Goal: Contribute content

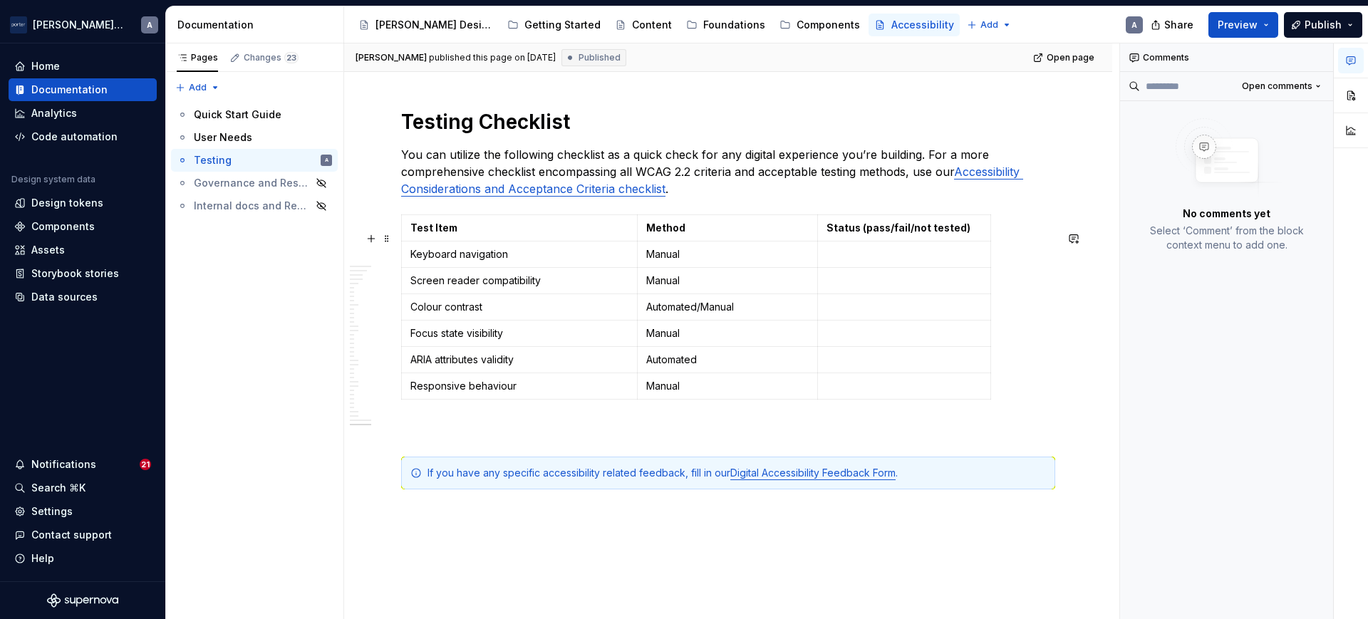
scroll to position [1746, 0]
click at [910, 196] on p "You can utilize the following checklist as a quick check for any digital experi…" at bounding box center [728, 170] width 654 height 51
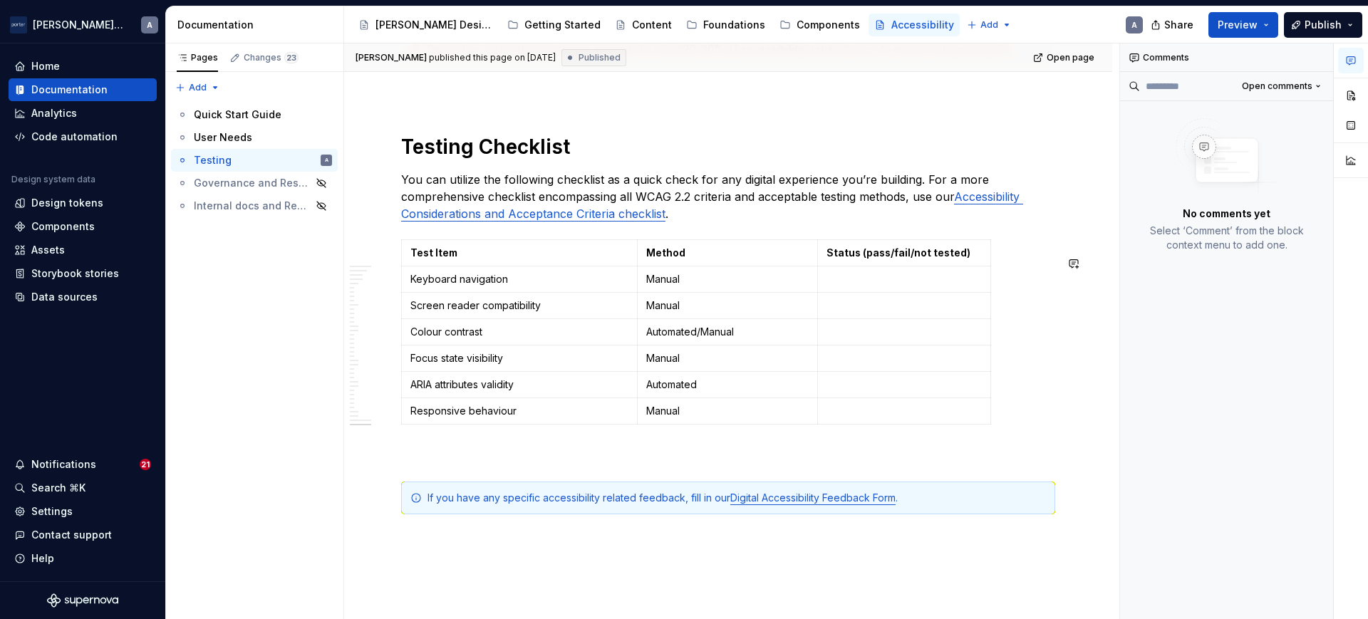
scroll to position [1774, 0]
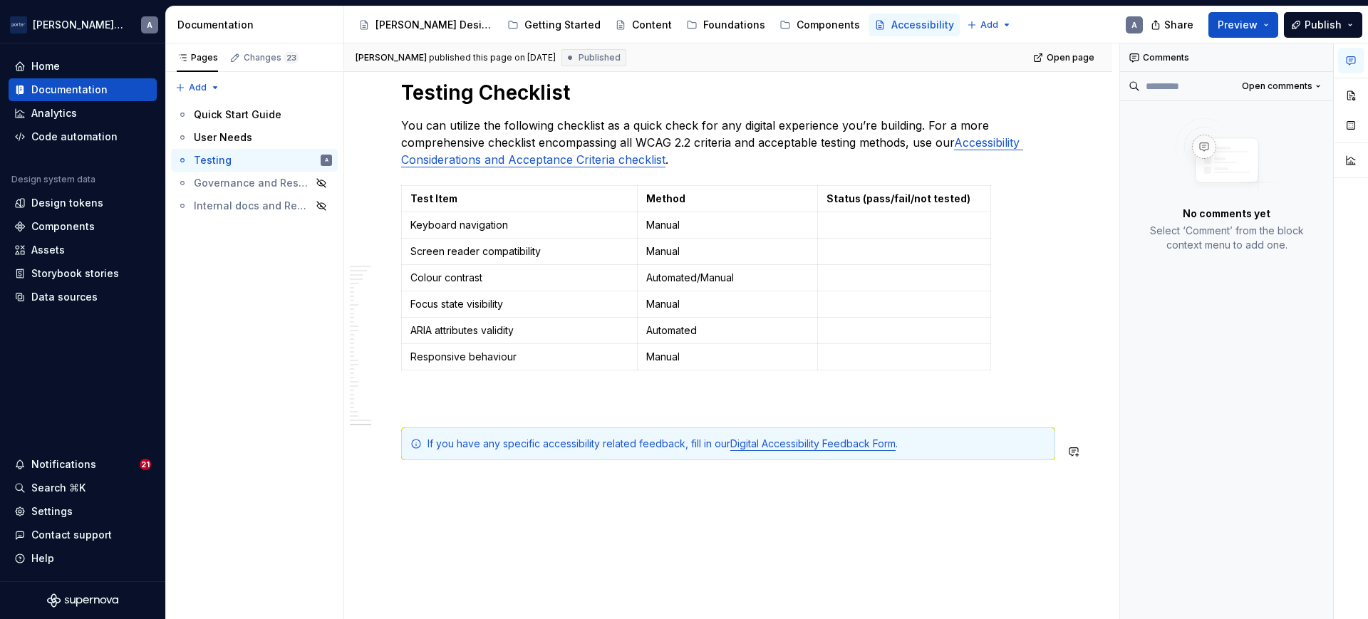
click at [533, 410] on p at bounding box center [728, 401] width 654 height 17
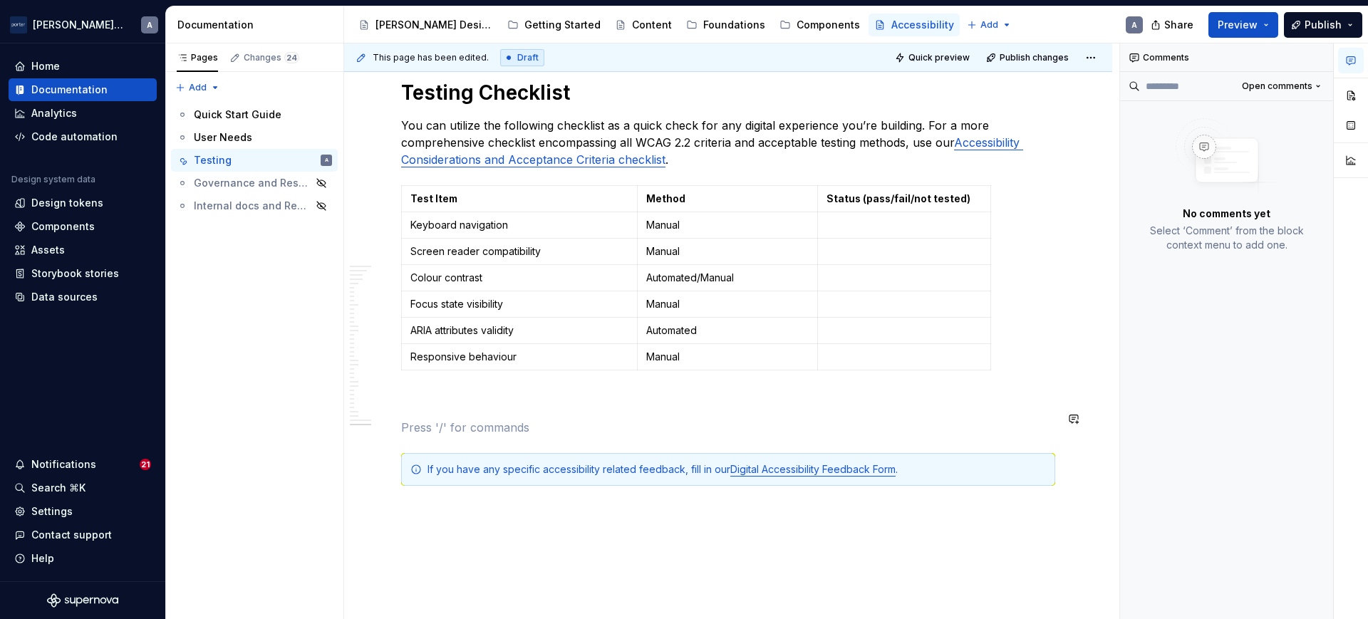
type textarea "*"
click at [401, 436] on p "Resources" at bounding box center [728, 427] width 654 height 17
click at [1345, 93] on button "button" at bounding box center [1351, 96] width 26 height 26
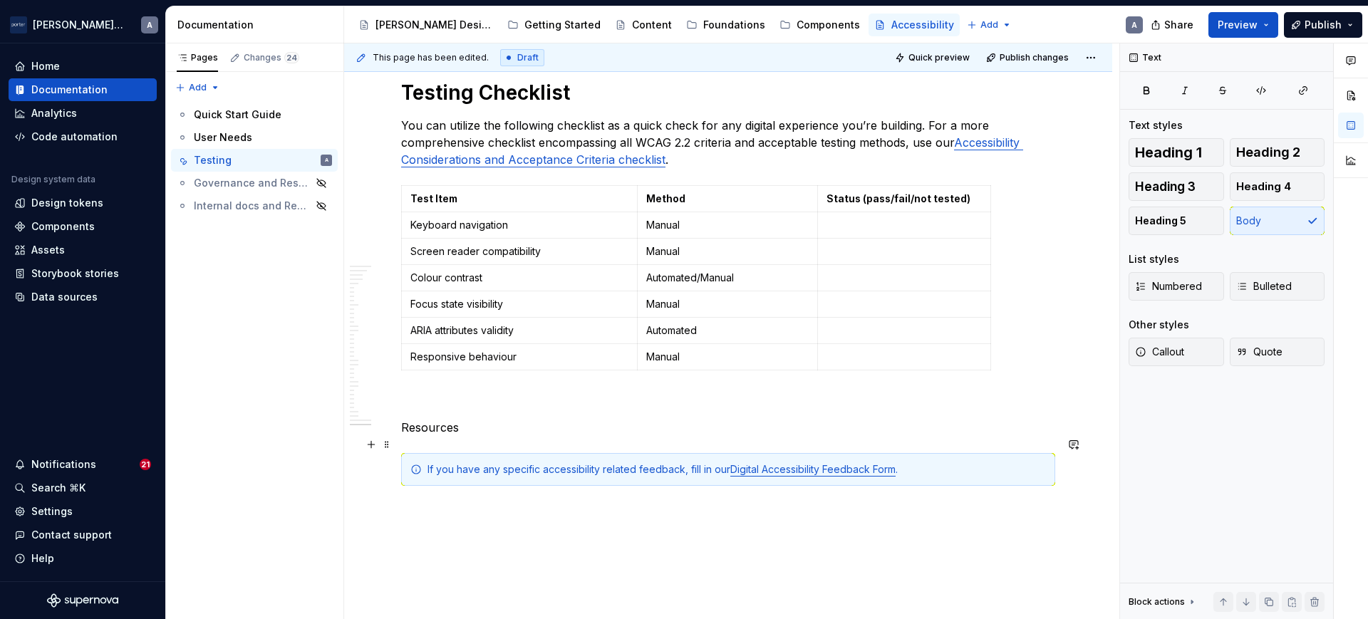
click at [451, 436] on p "Resources" at bounding box center [728, 427] width 654 height 17
click at [1244, 160] on button "Heading 2" at bounding box center [1276, 152] width 95 height 28
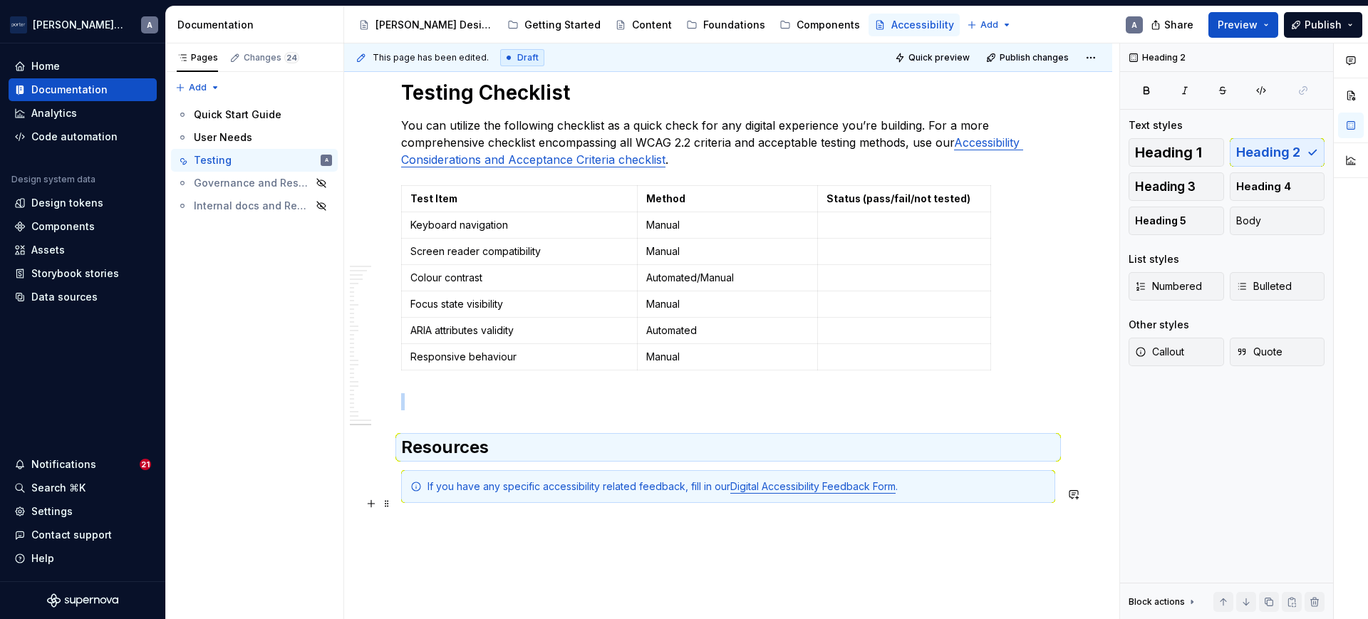
scroll to position [1795, 0]
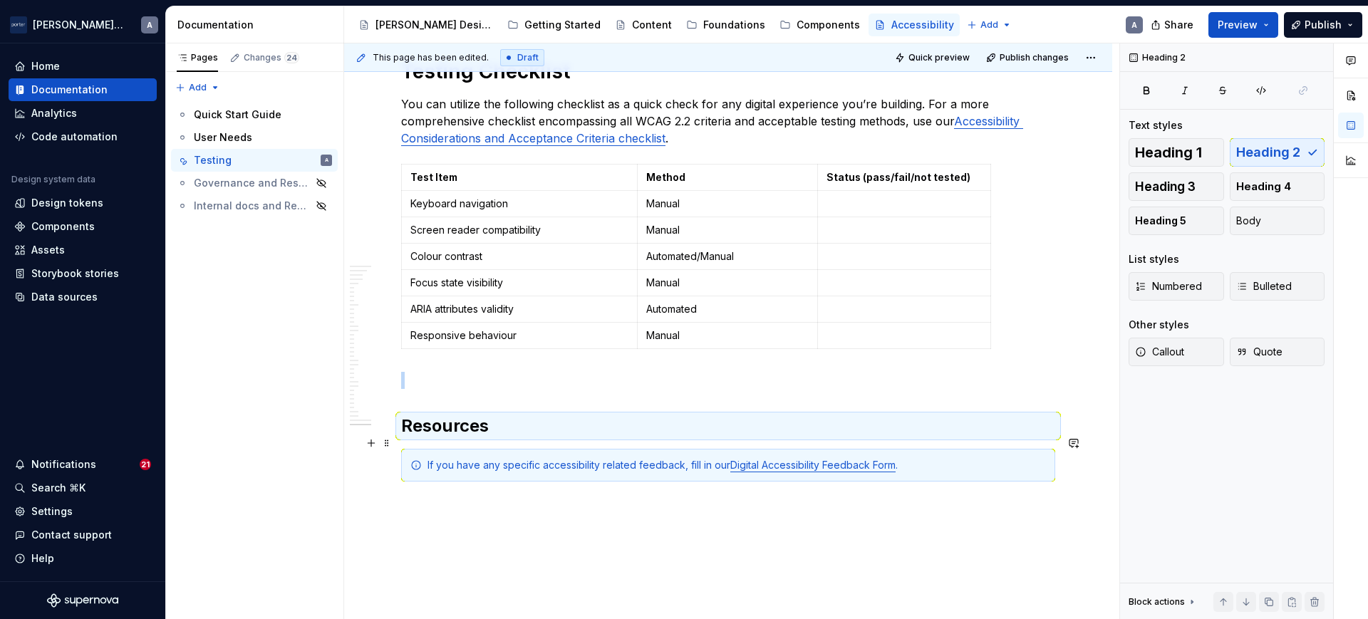
click at [734, 437] on h2 "Resources" at bounding box center [728, 426] width 654 height 23
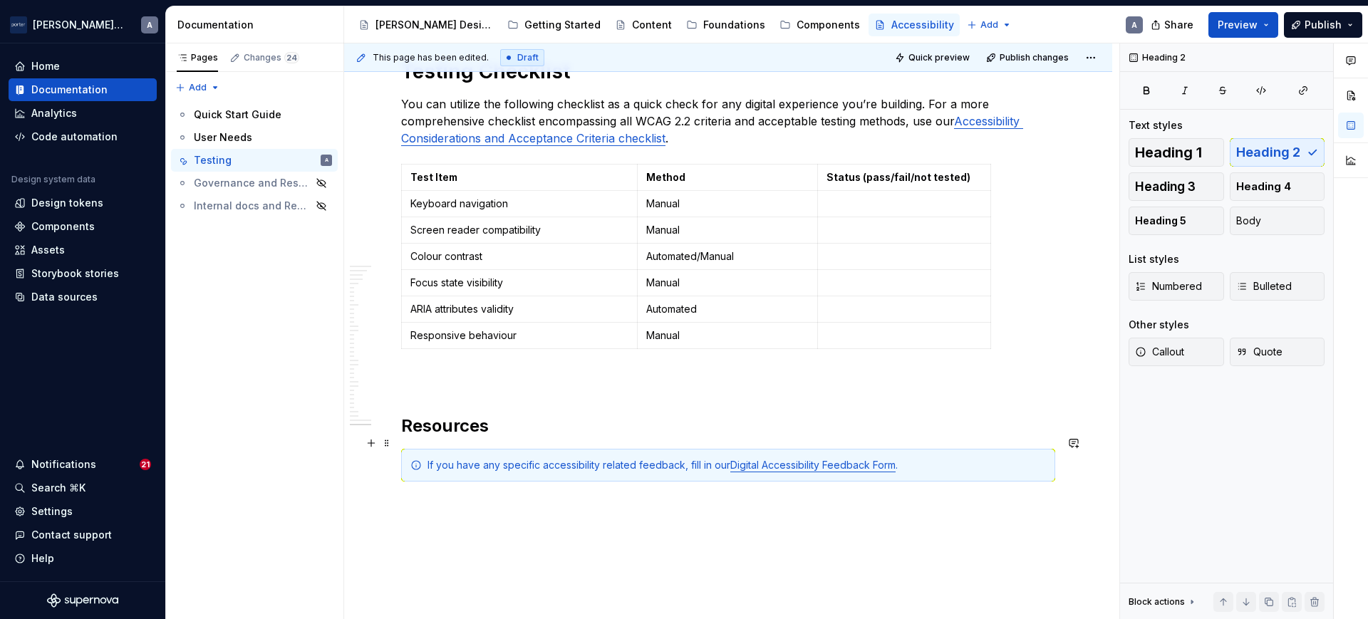
click at [522, 434] on h2 "Resources" at bounding box center [728, 426] width 654 height 23
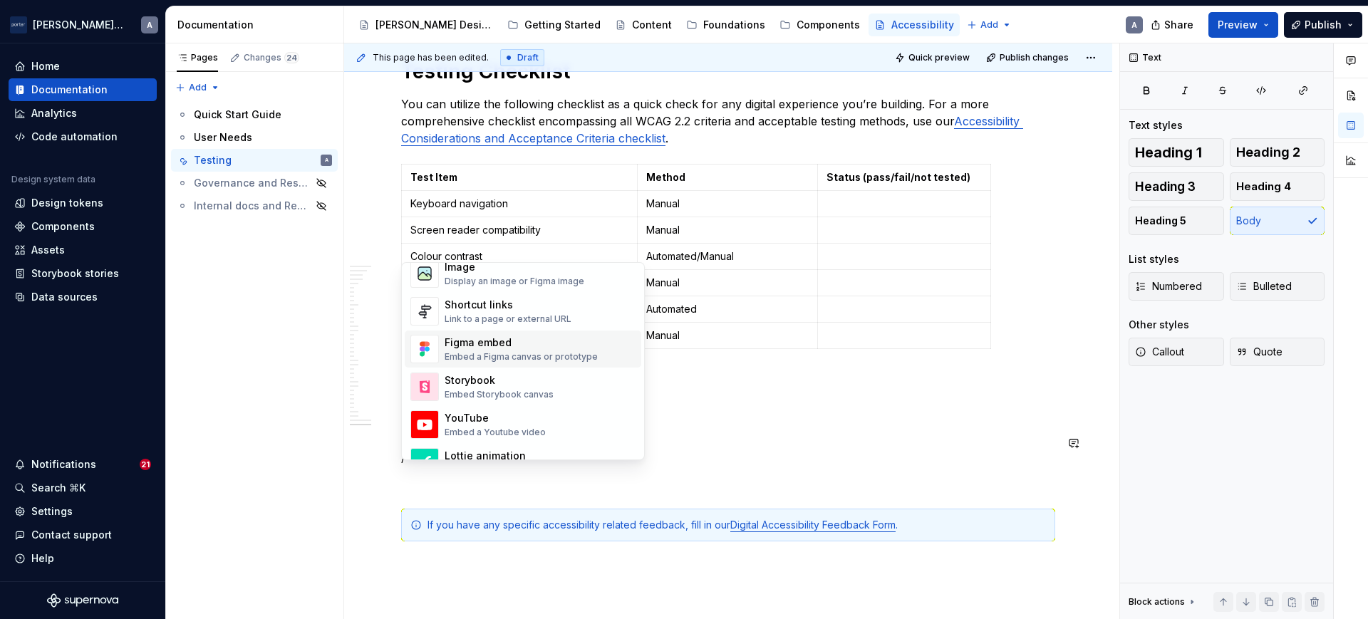
scroll to position [637, 0]
click at [489, 313] on div "Link to a page or external URL" at bounding box center [507, 318] width 127 height 11
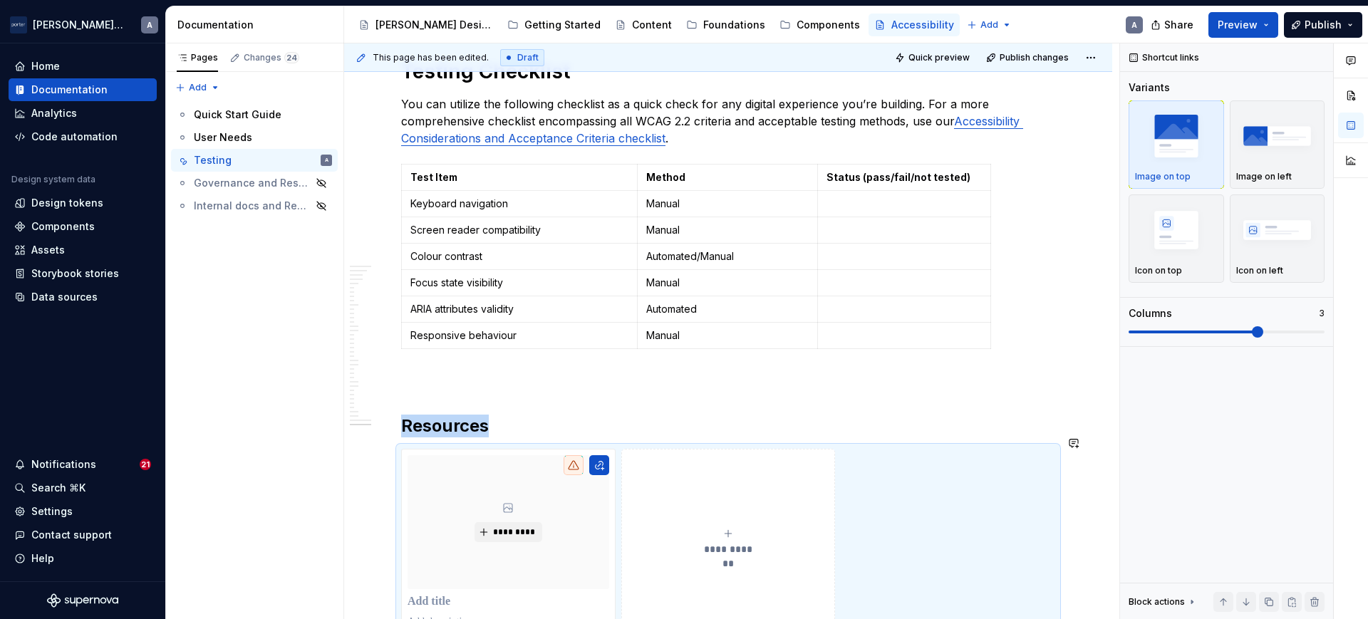
scroll to position [1828, 0]
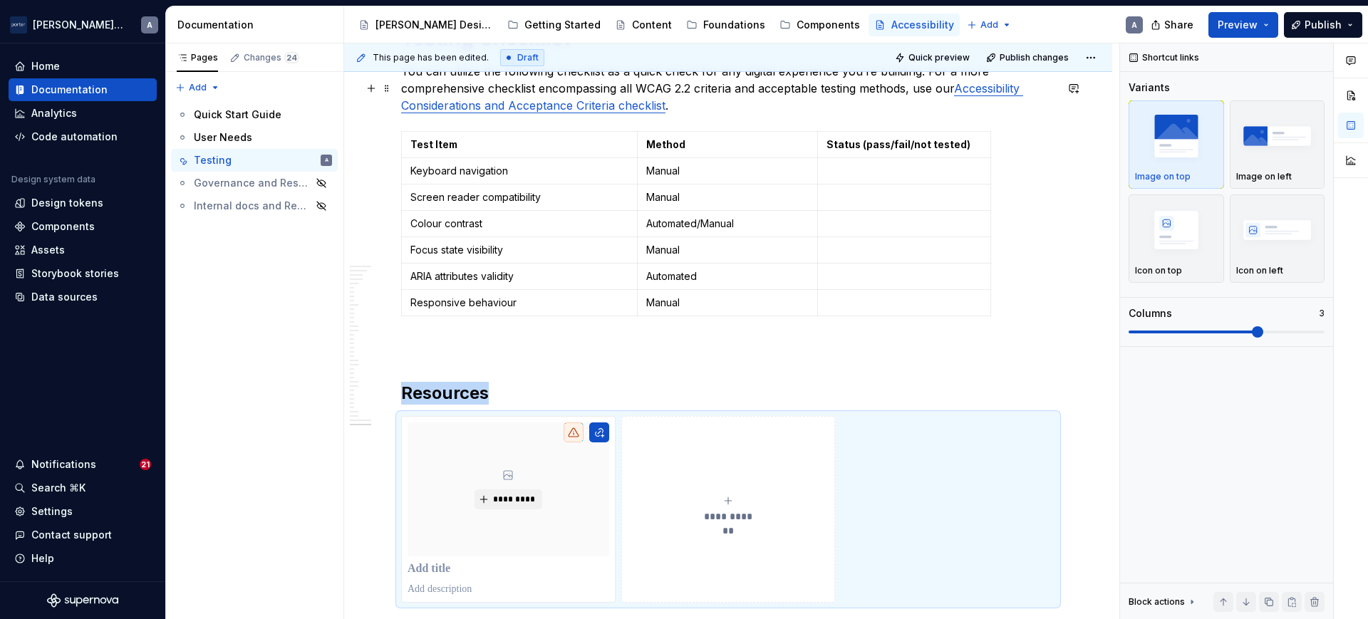
click at [964, 100] on link "Accessibility Considerations and Acceptance Criteria checklist" at bounding box center [712, 96] width 622 height 31
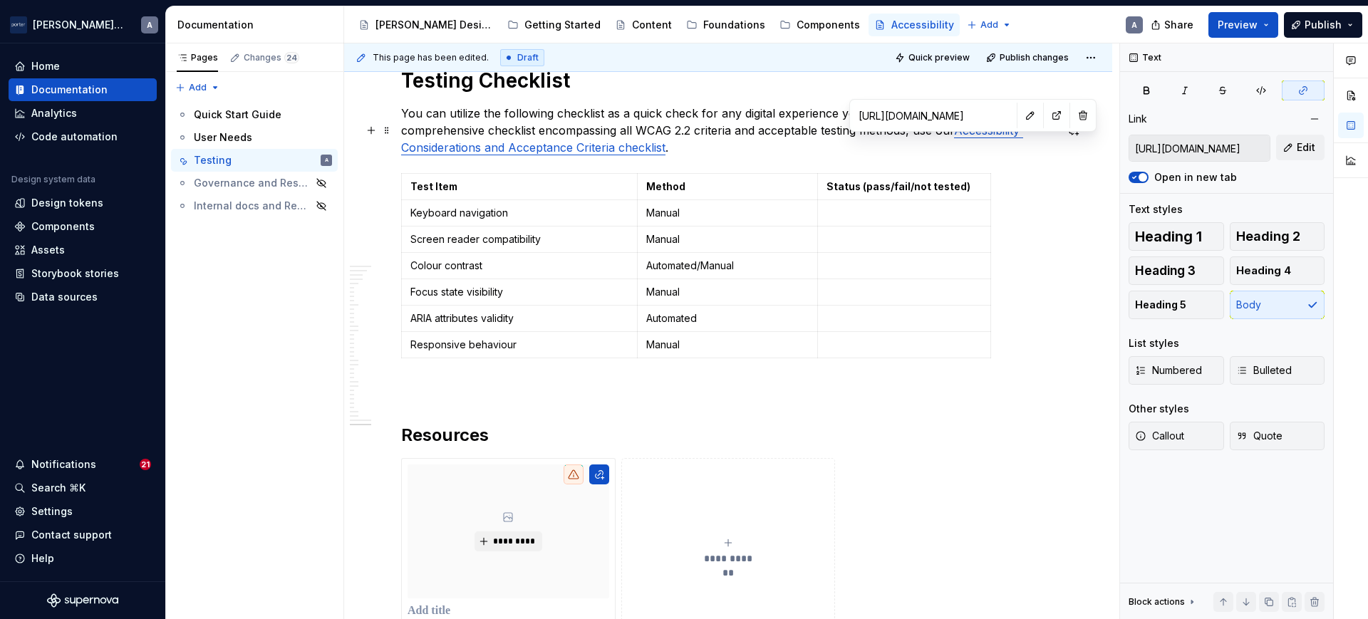
scroll to position [1785, 0]
click at [1020, 118] on button "button" at bounding box center [1030, 119] width 20 height 20
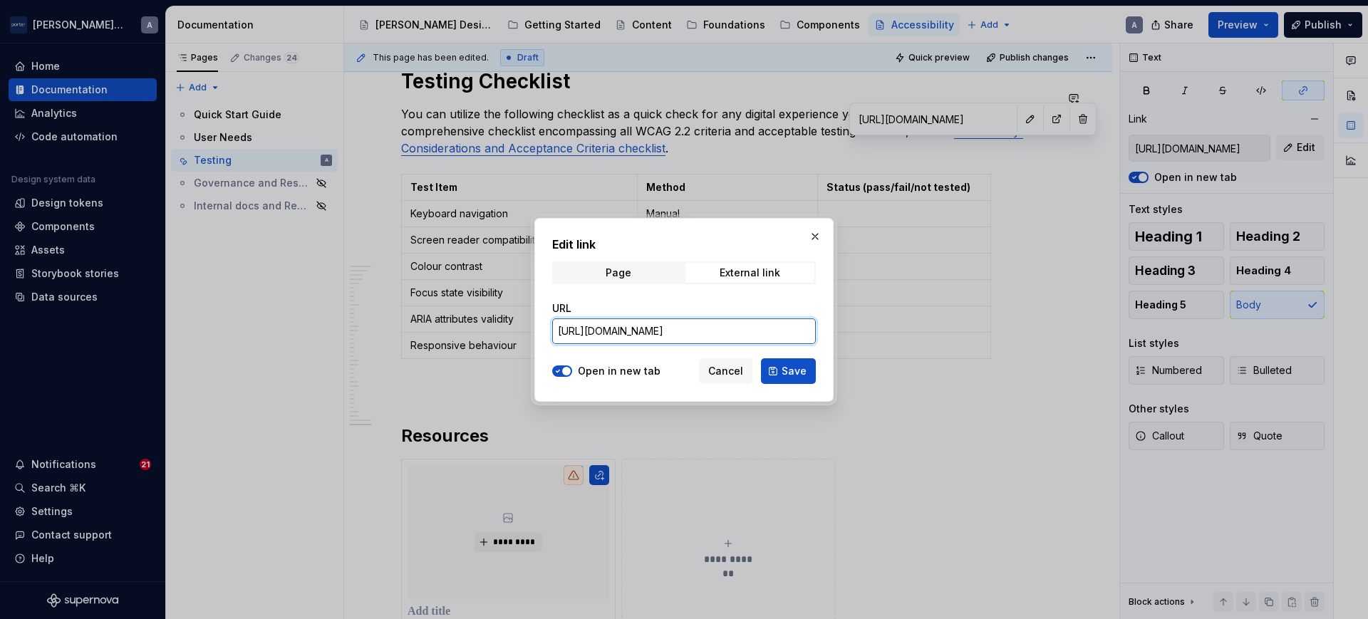
click at [662, 328] on input "[URL][DOMAIN_NAME]" at bounding box center [684, 331] width 264 height 26
click at [682, 339] on input "[URL][DOMAIN_NAME]" at bounding box center [684, 331] width 264 height 26
click at [728, 362] on button "Cancel" at bounding box center [725, 371] width 53 height 26
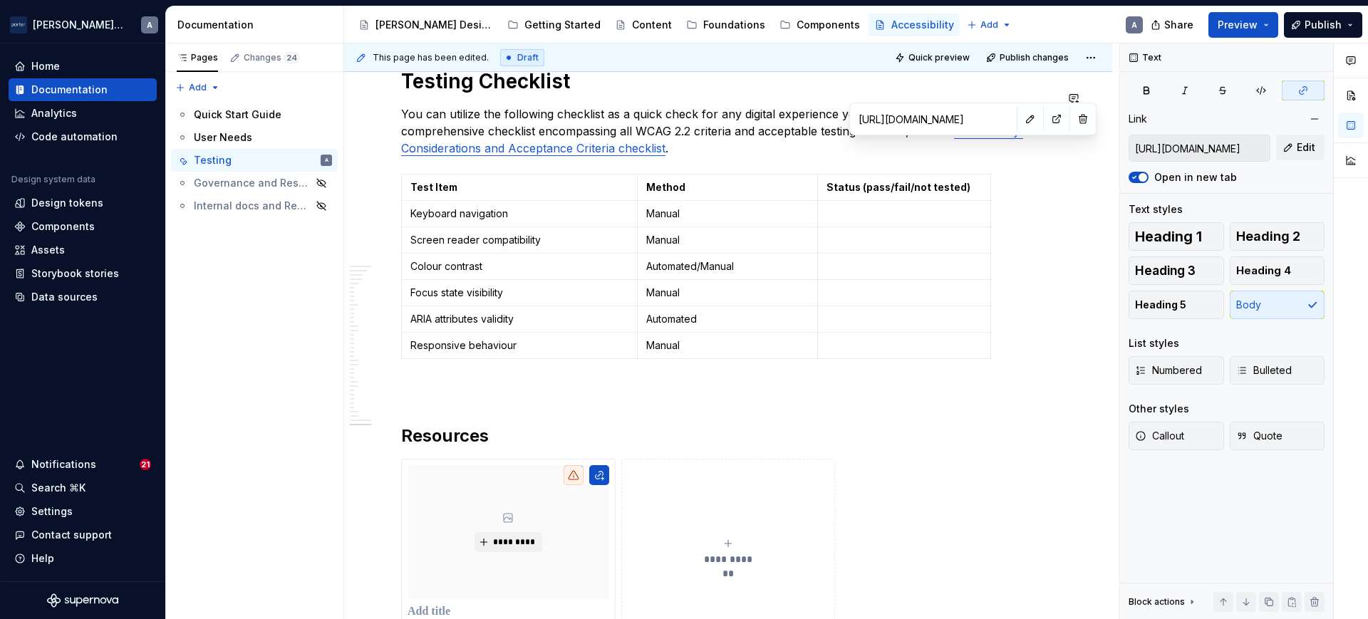
scroll to position [1913, 0]
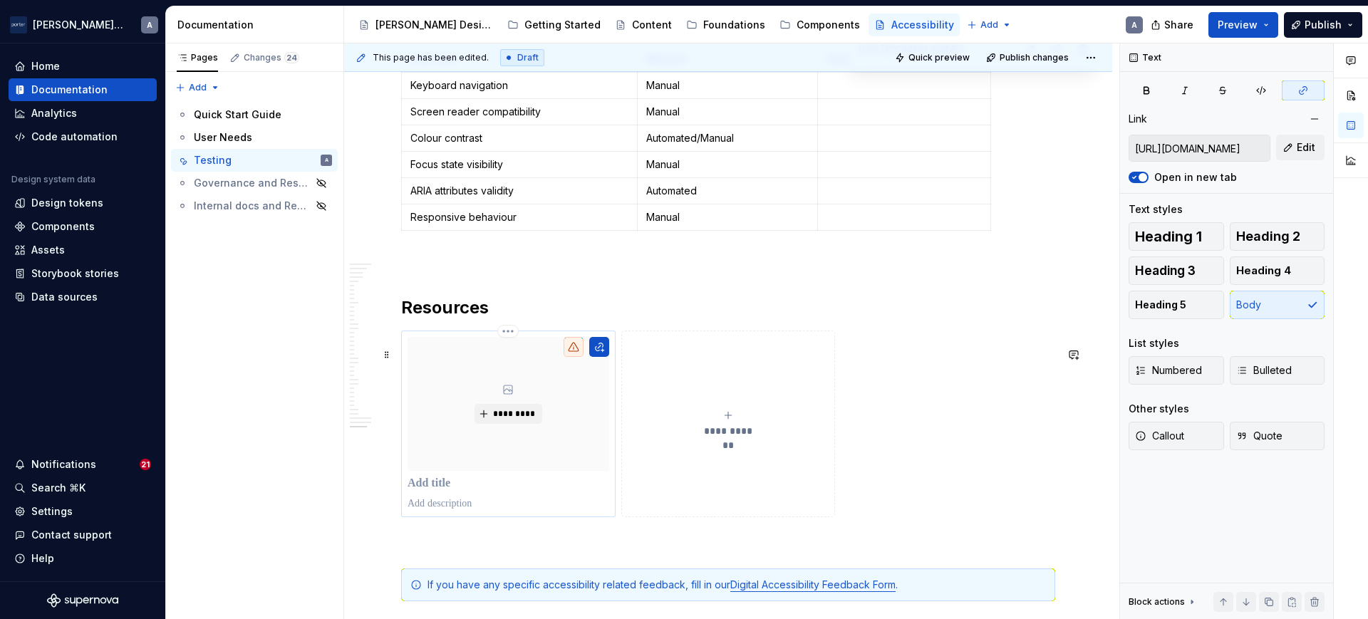
click at [522, 412] on div "*********" at bounding box center [508, 404] width 202 height 134
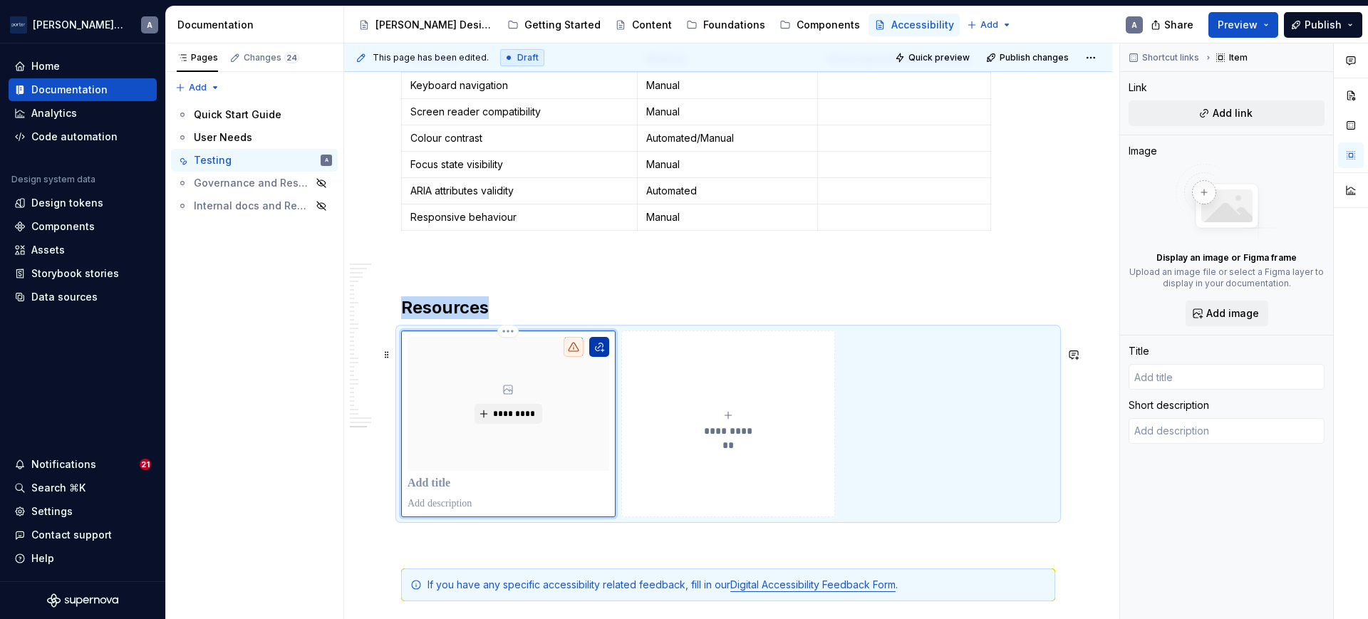
click at [598, 357] on button "button" at bounding box center [599, 347] width 20 height 20
type textarea "*"
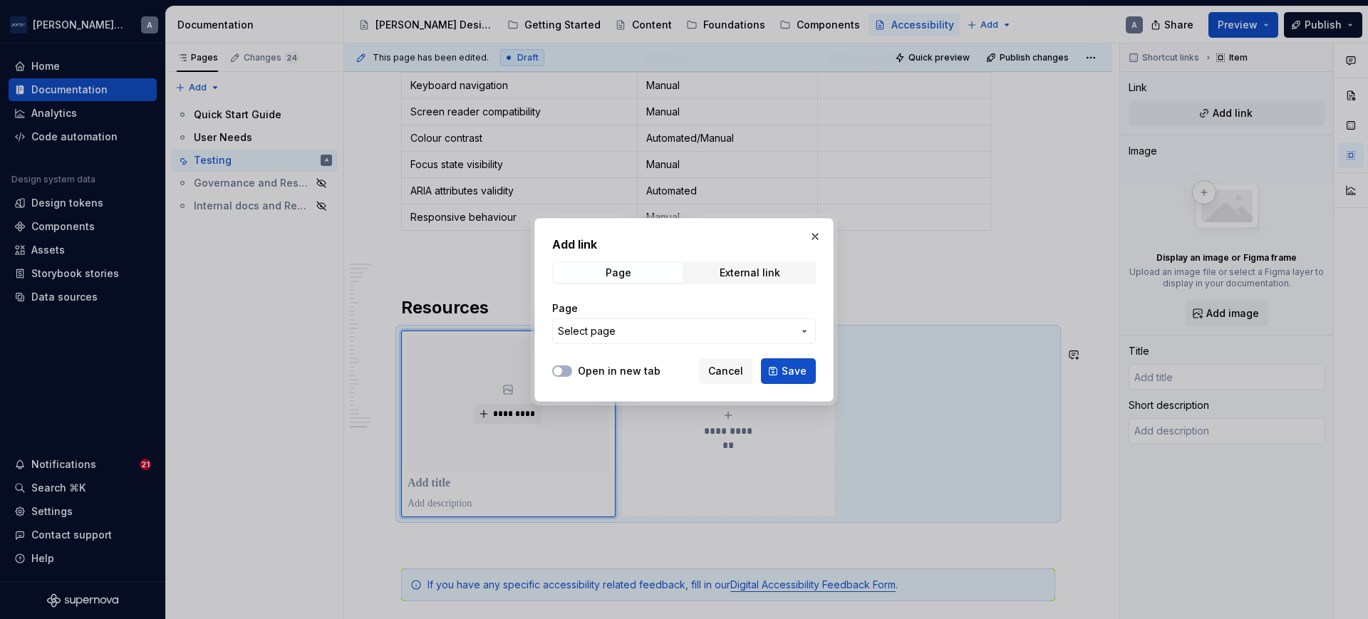
click at [748, 263] on div "External link" at bounding box center [749, 273] width 129 height 20
click at [741, 274] on div "External link" at bounding box center [749, 272] width 61 height 11
click at [636, 331] on input "URL" at bounding box center [684, 331] width 264 height 26
paste input "[URL][DOMAIN_NAME]"
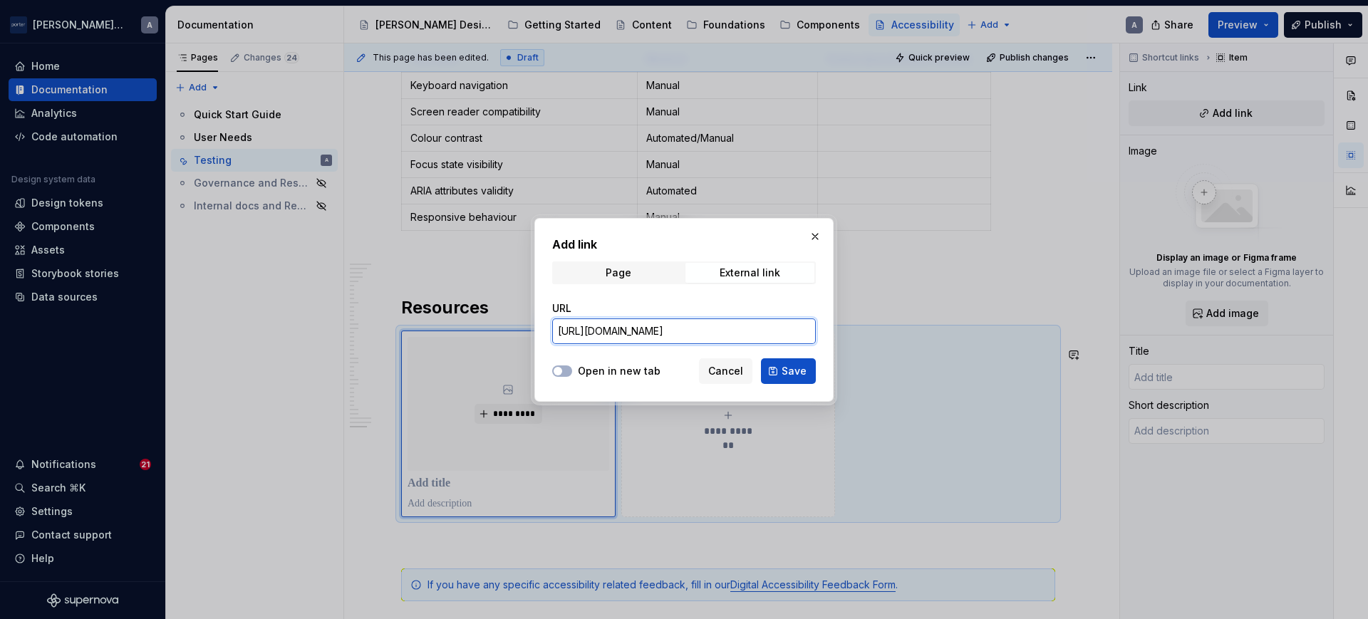
scroll to position [0, 286]
type input "[URL][DOMAIN_NAME]"
click at [557, 367] on span "button" at bounding box center [557, 371] width 9 height 9
click at [789, 368] on span "Save" at bounding box center [793, 371] width 25 height 14
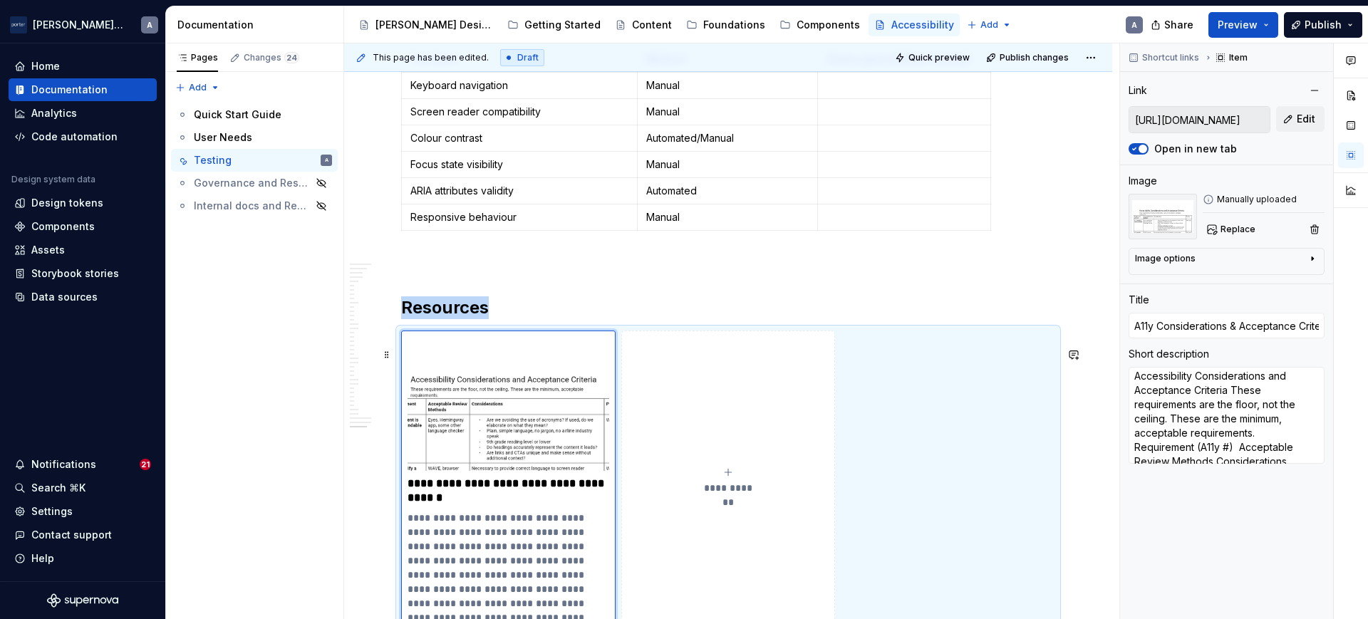
scroll to position [2002, 0]
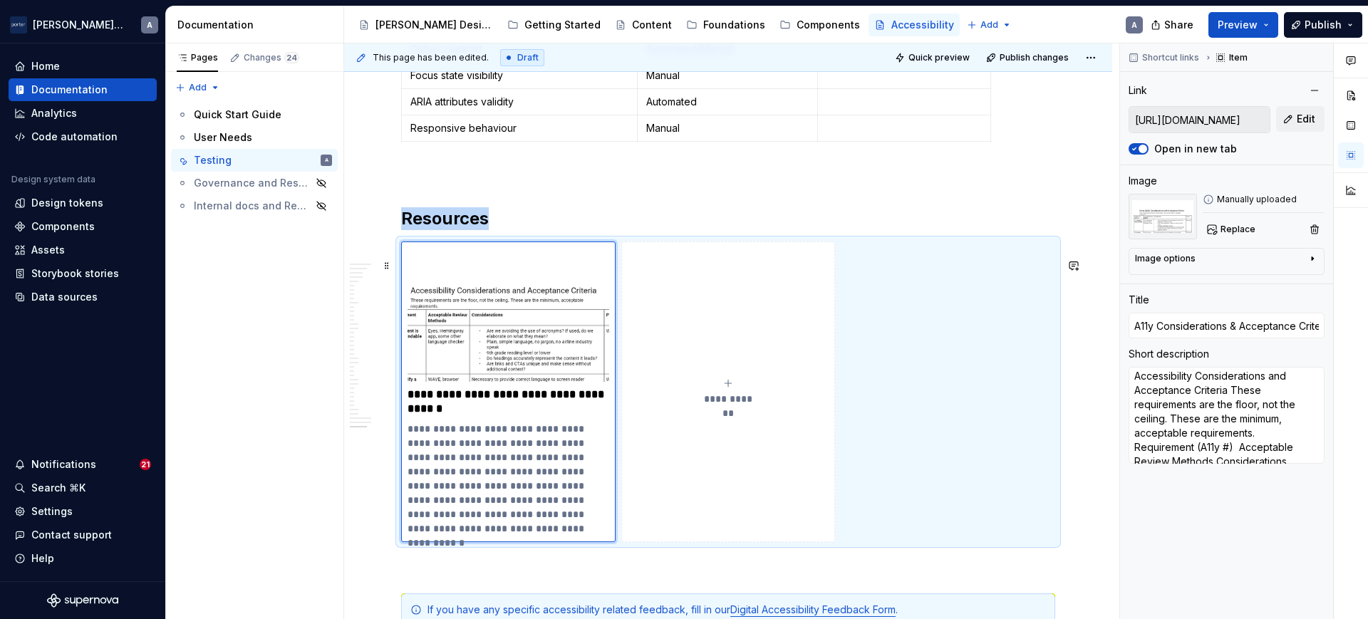
click at [624, 461] on button "**********" at bounding box center [728, 391] width 214 height 301
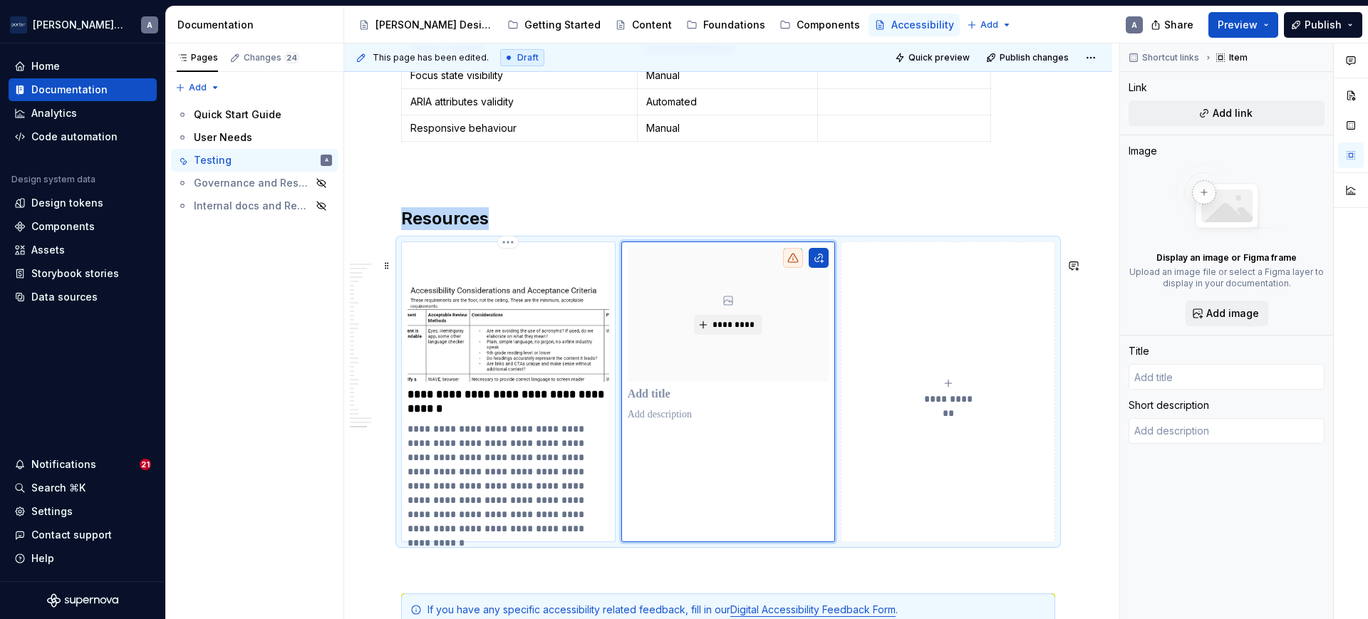
click at [539, 467] on p "**********" at bounding box center [507, 479] width 201 height 114
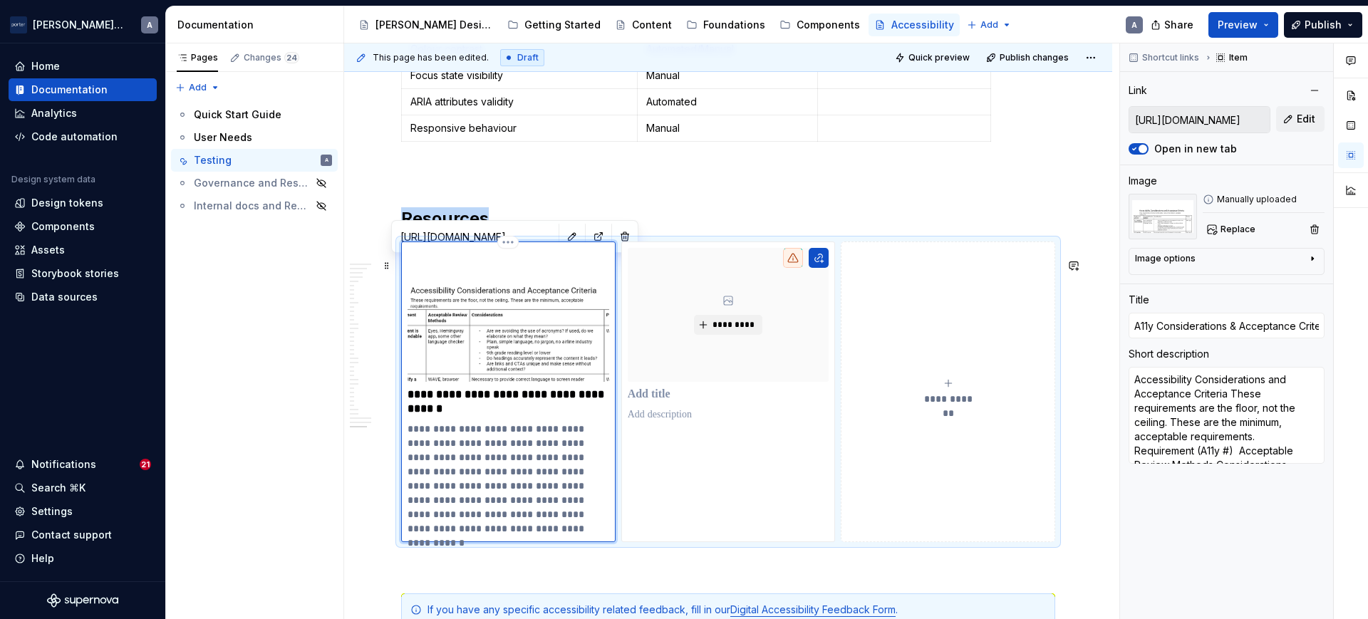
click at [570, 542] on div "**********" at bounding box center [508, 391] width 214 height 301
click at [518, 518] on p "**********" at bounding box center [507, 479] width 201 height 114
click at [566, 536] on p "**********" at bounding box center [507, 479] width 201 height 114
type textarea "*"
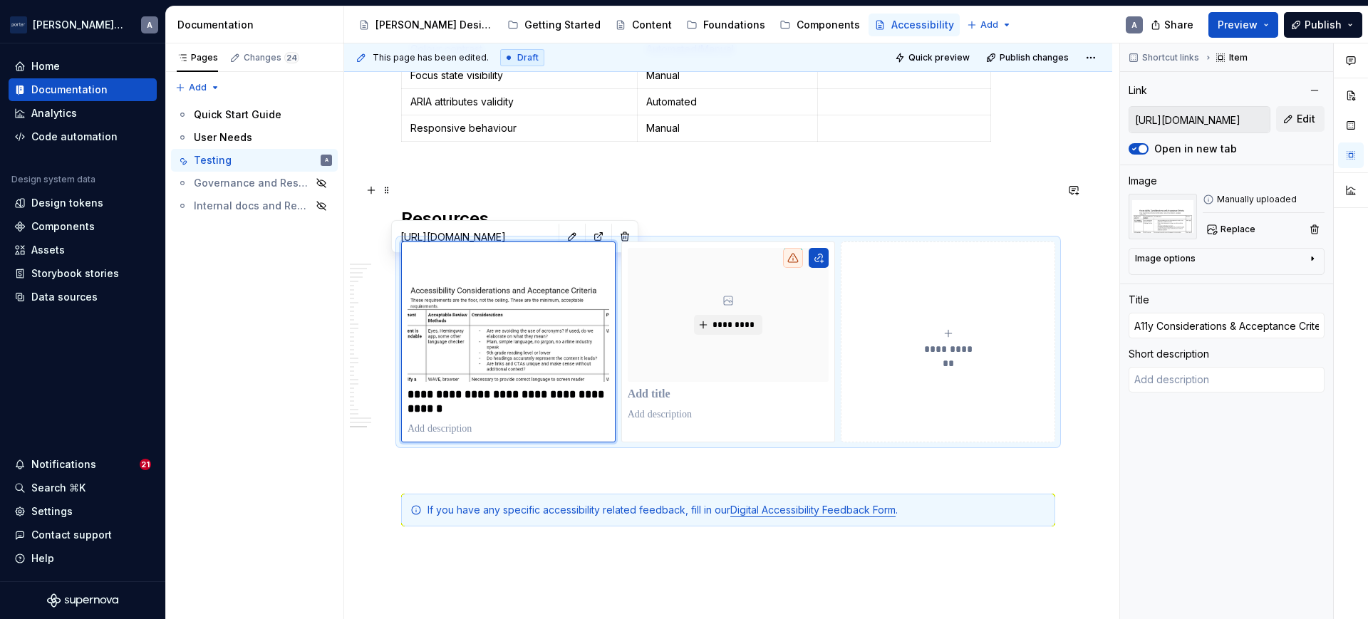
click at [707, 182] on p at bounding box center [728, 173] width 654 height 17
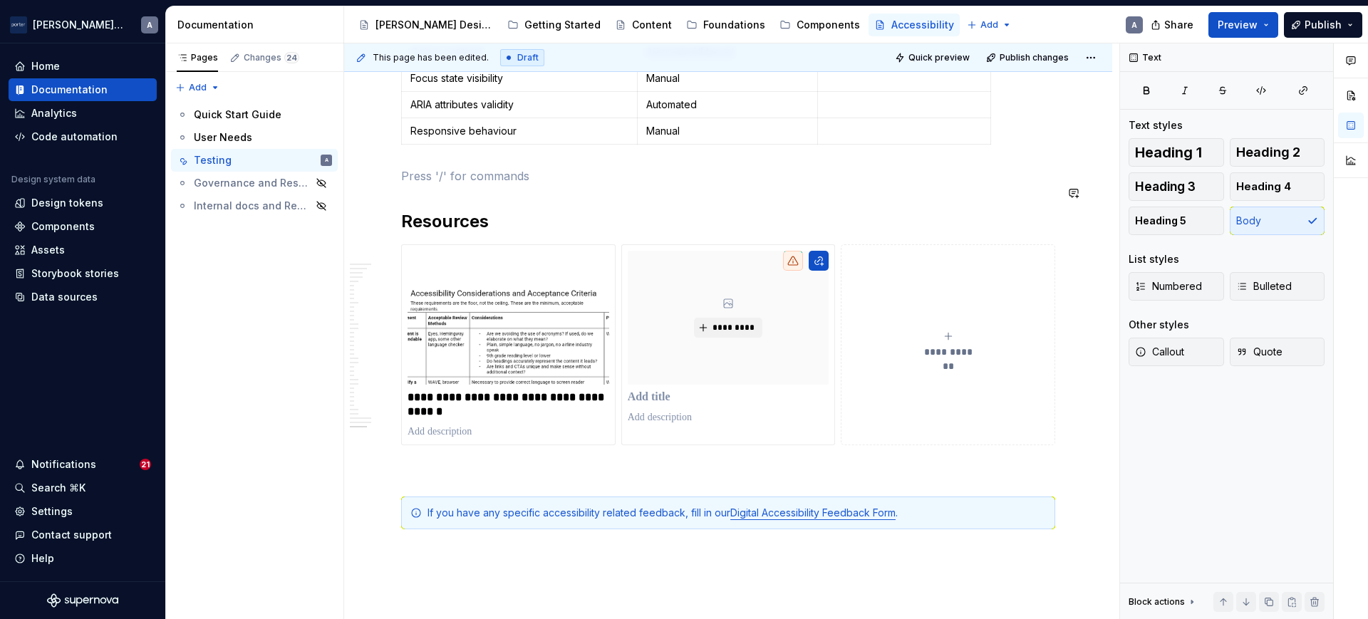
scroll to position [1985, 0]
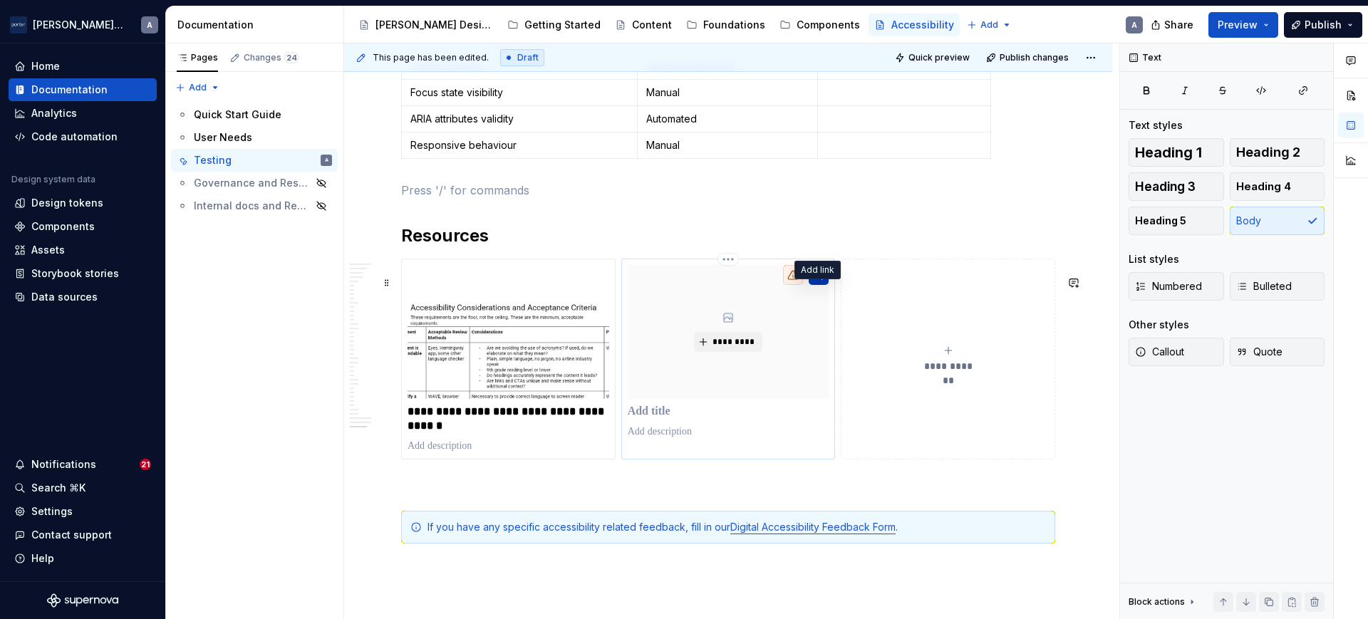
click at [822, 285] on button "button" at bounding box center [818, 275] width 20 height 20
type textarea "*"
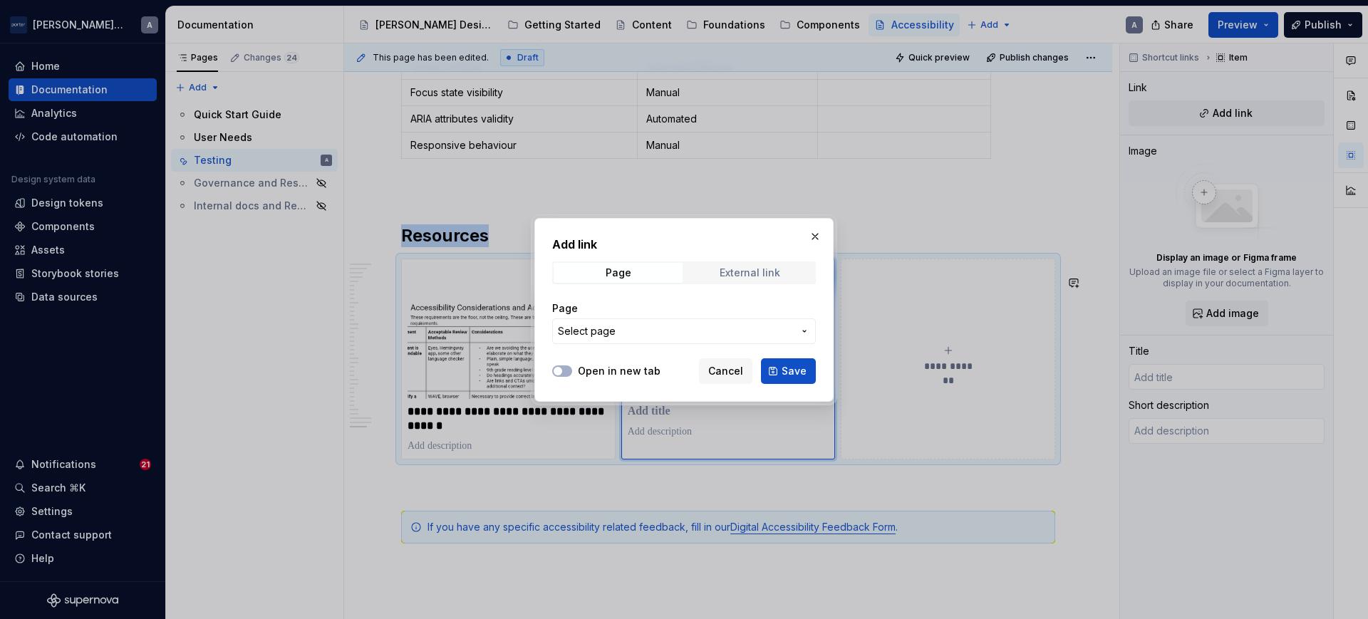
click at [733, 276] on div "External link" at bounding box center [749, 272] width 61 height 11
click at [608, 334] on input "URL" at bounding box center [684, 331] width 264 height 26
paste input "[URL][DOMAIN_NAME]"
type input "[URL][DOMAIN_NAME]"
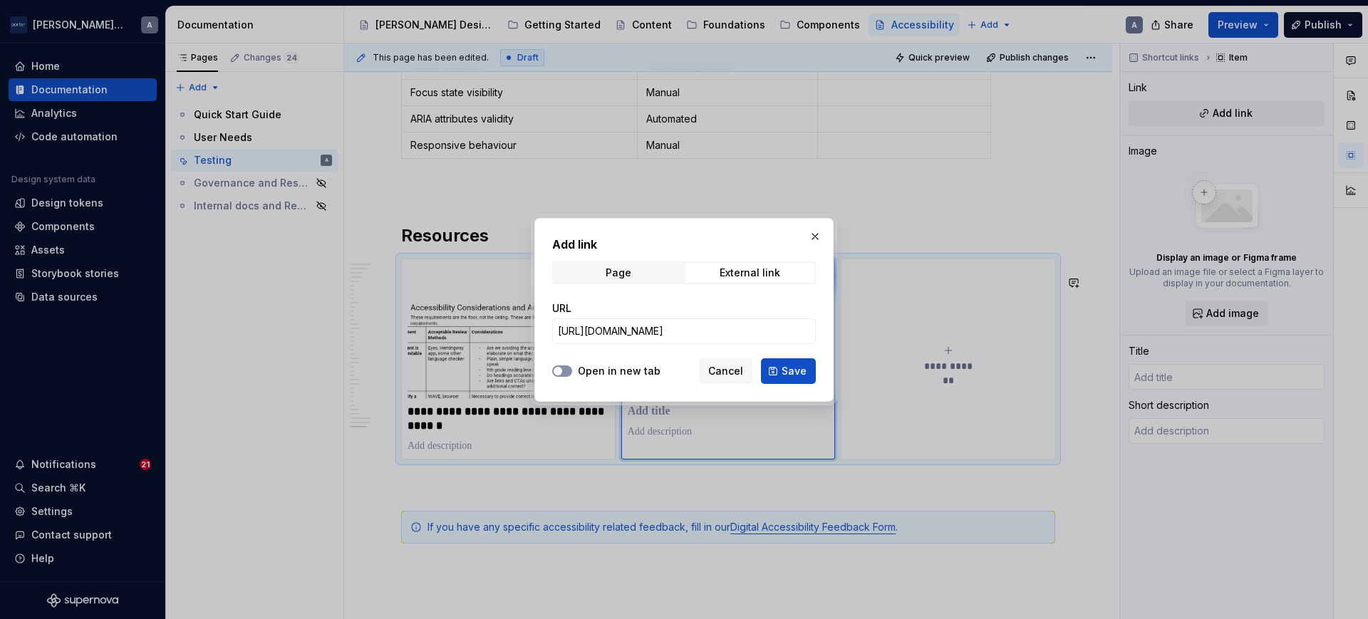
click at [569, 368] on button "Open in new tab" at bounding box center [562, 370] width 20 height 11
drag, startPoint x: 790, startPoint y: 363, endPoint x: 769, endPoint y: 369, distance: 21.6
click at [769, 369] on button "Save" at bounding box center [788, 371] width 55 height 26
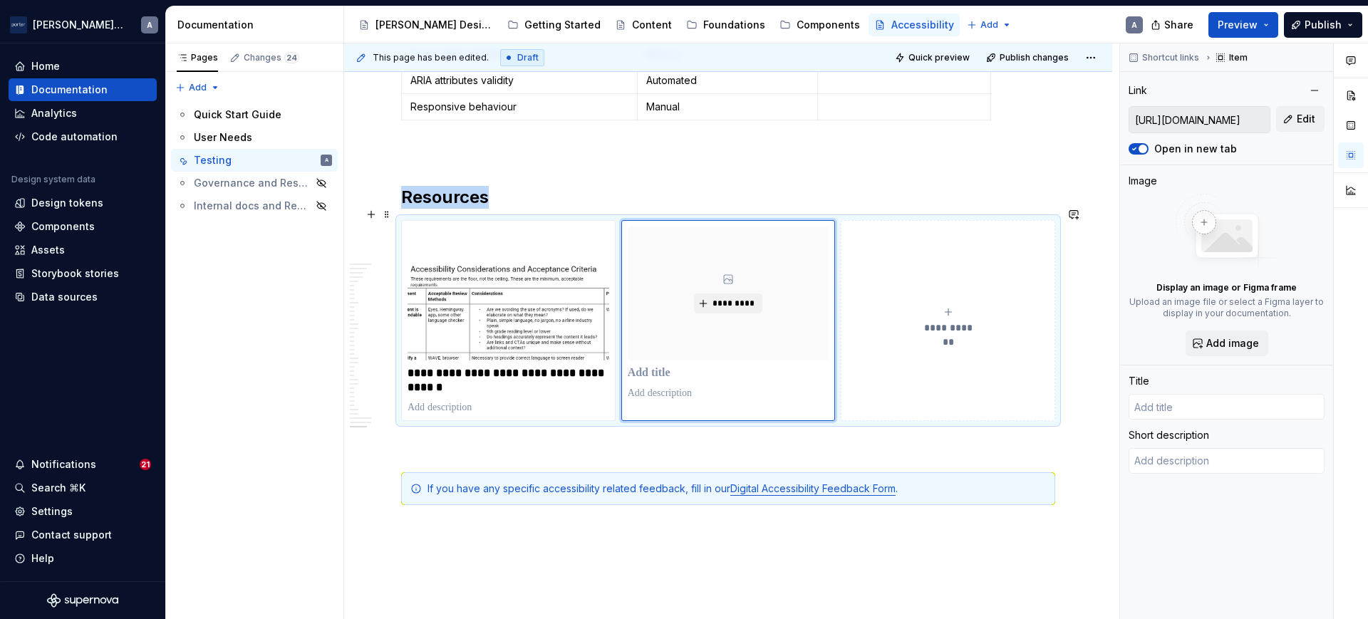
scroll to position [2026, 0]
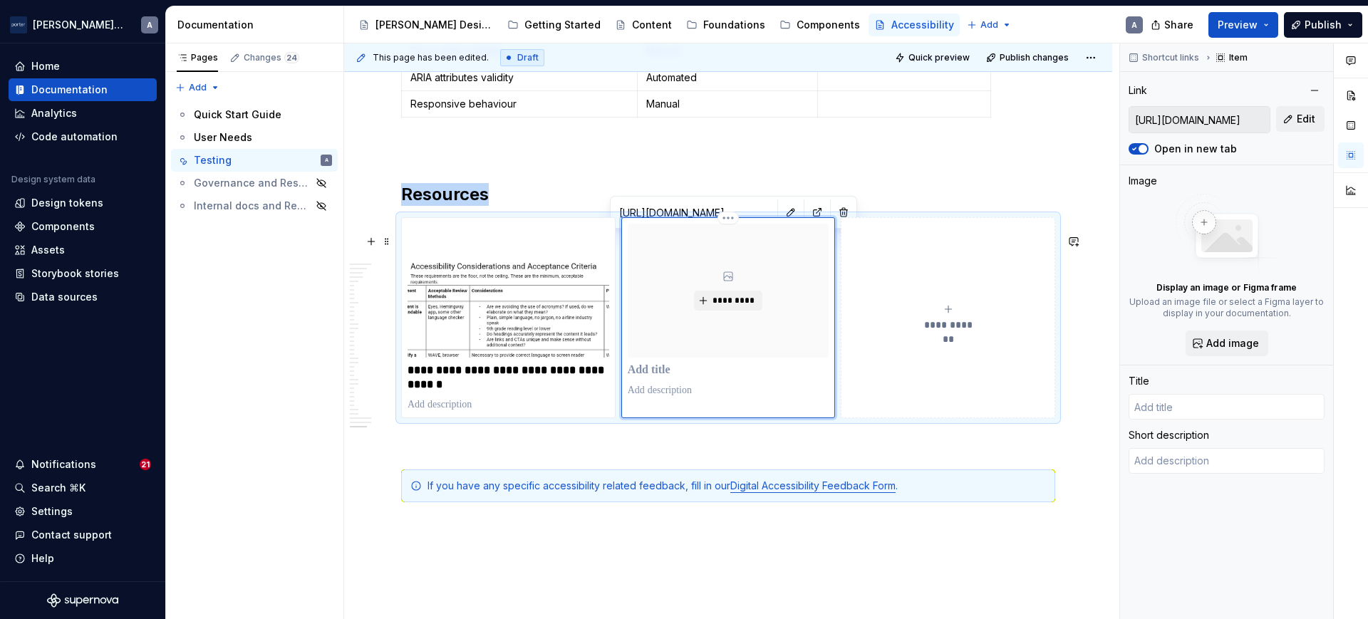
click at [642, 378] on p at bounding box center [729, 370] width 202 height 14
type textarea "*"
type input "WCAG 2.1 AA Testing Matrix v2. TEMPLATE"
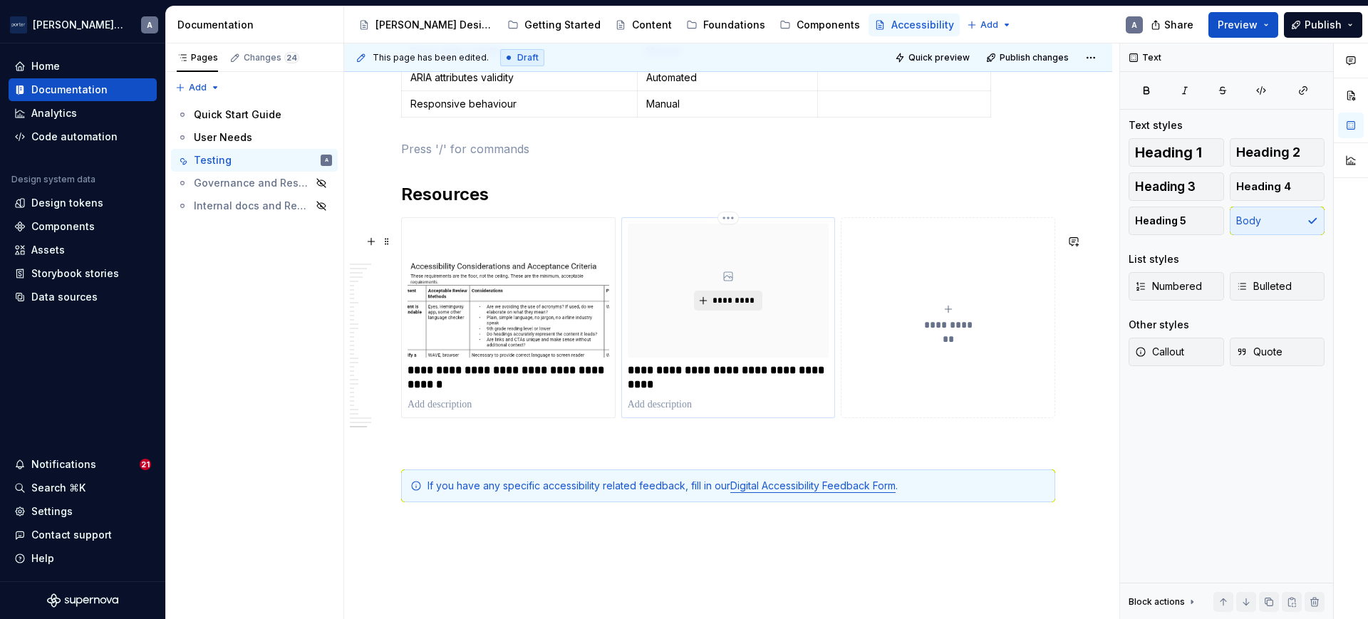
click at [727, 307] on button "*********" at bounding box center [728, 301] width 68 height 20
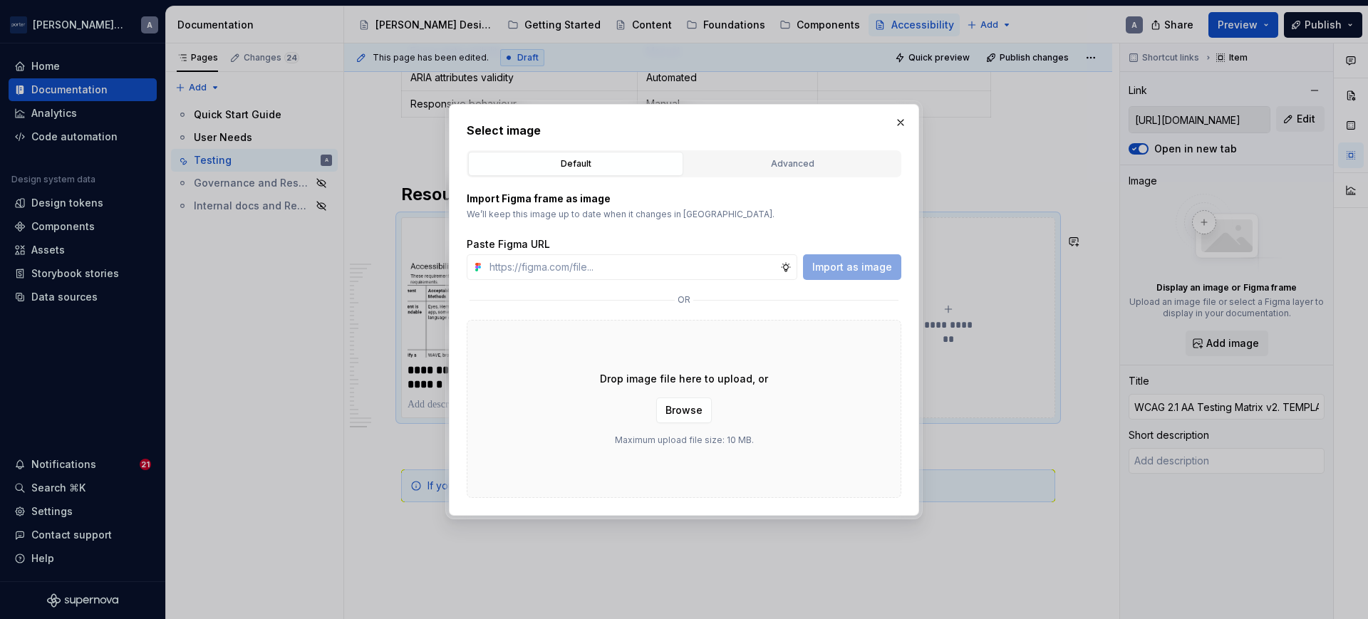
click at [865, 368] on div "Drop image file here to upload, or Browse Maximum upload file size: 10 MB." at bounding box center [684, 409] width 434 height 178
click at [700, 407] on span "Browse" at bounding box center [683, 410] width 37 height 14
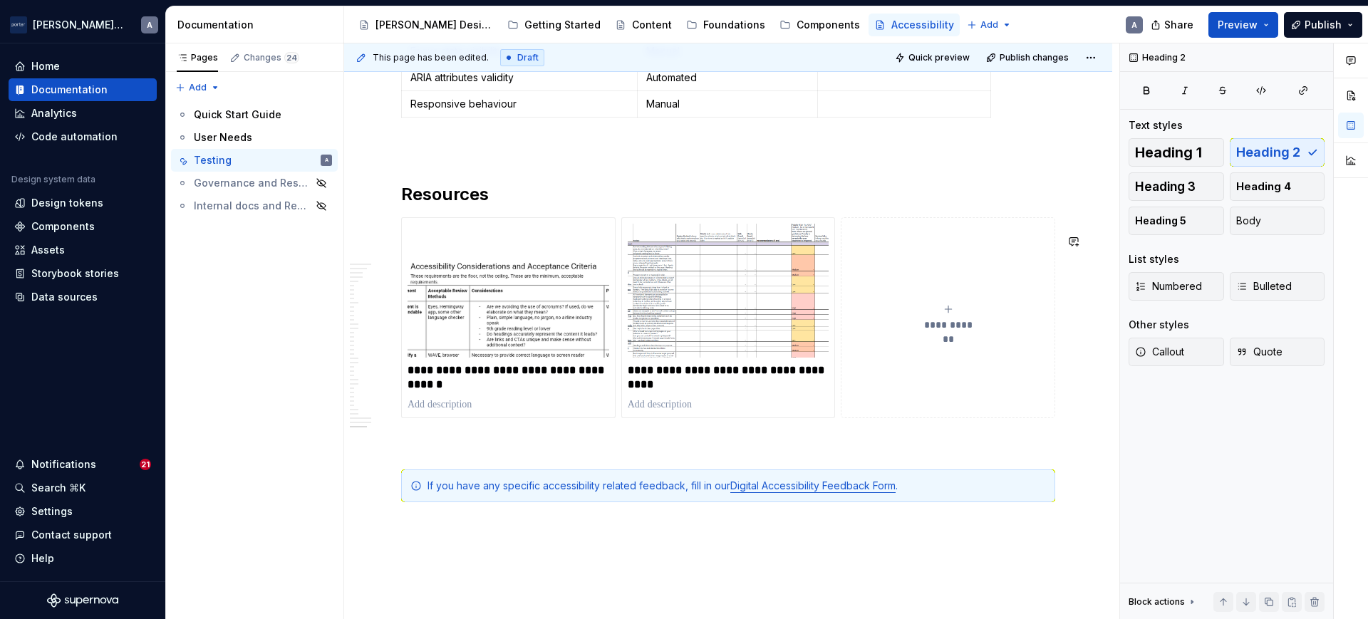
click at [1016, 68] on div "This page has been edited. Draft Quick preview Publish changes" at bounding box center [728, 57] width 768 height 28
click at [686, 312] on img at bounding box center [729, 291] width 202 height 134
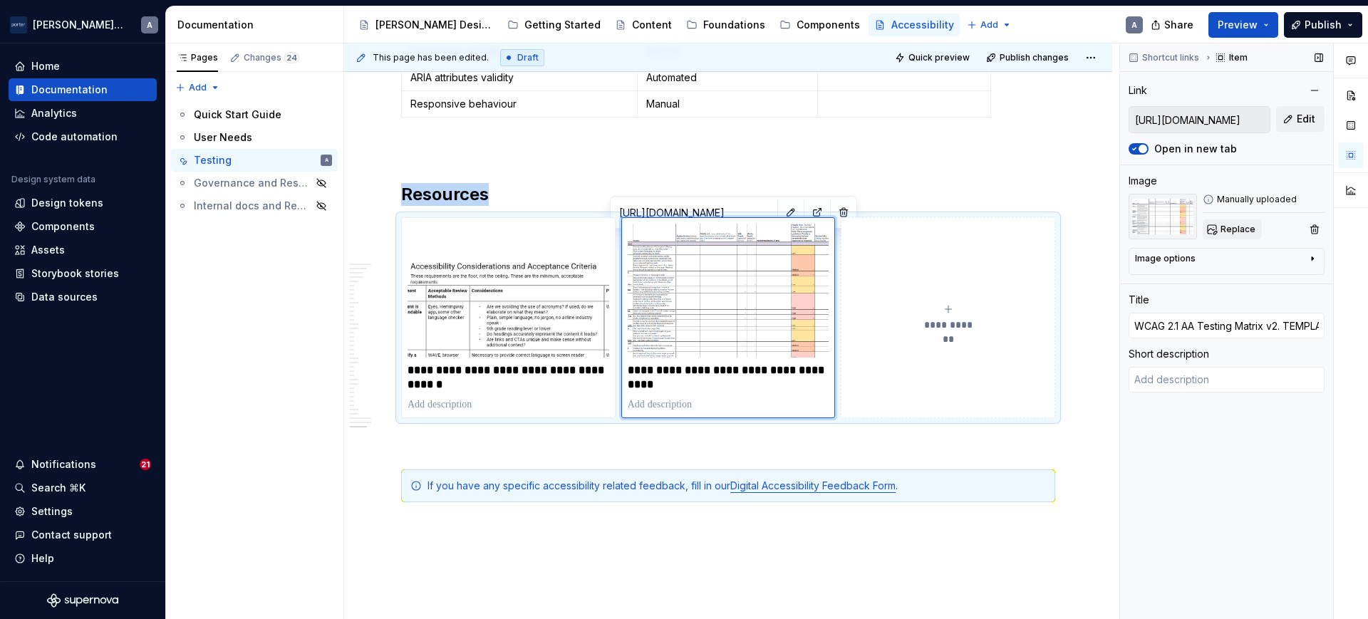
click at [1249, 225] on span "Replace" at bounding box center [1237, 229] width 35 height 11
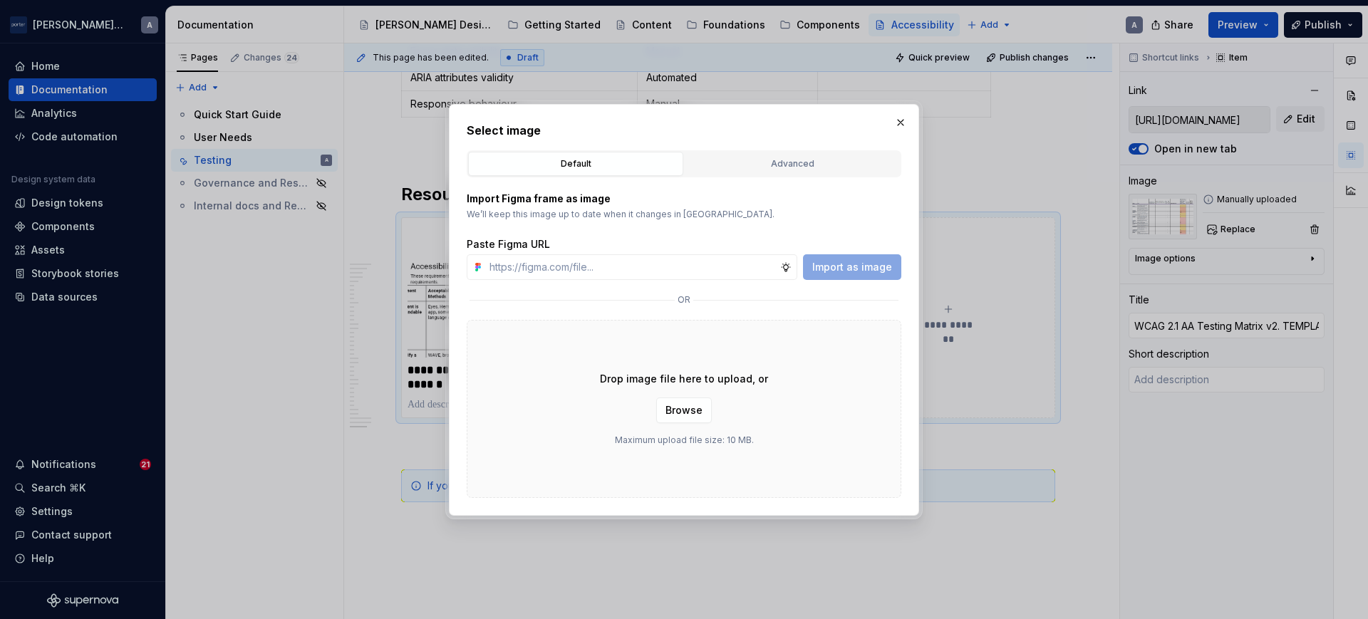
click at [836, 406] on div "Drop image file here to upload, or Browse Maximum upload file size: 10 MB." at bounding box center [684, 409] width 434 height 178
click at [680, 412] on span "Browse" at bounding box center [683, 410] width 37 height 14
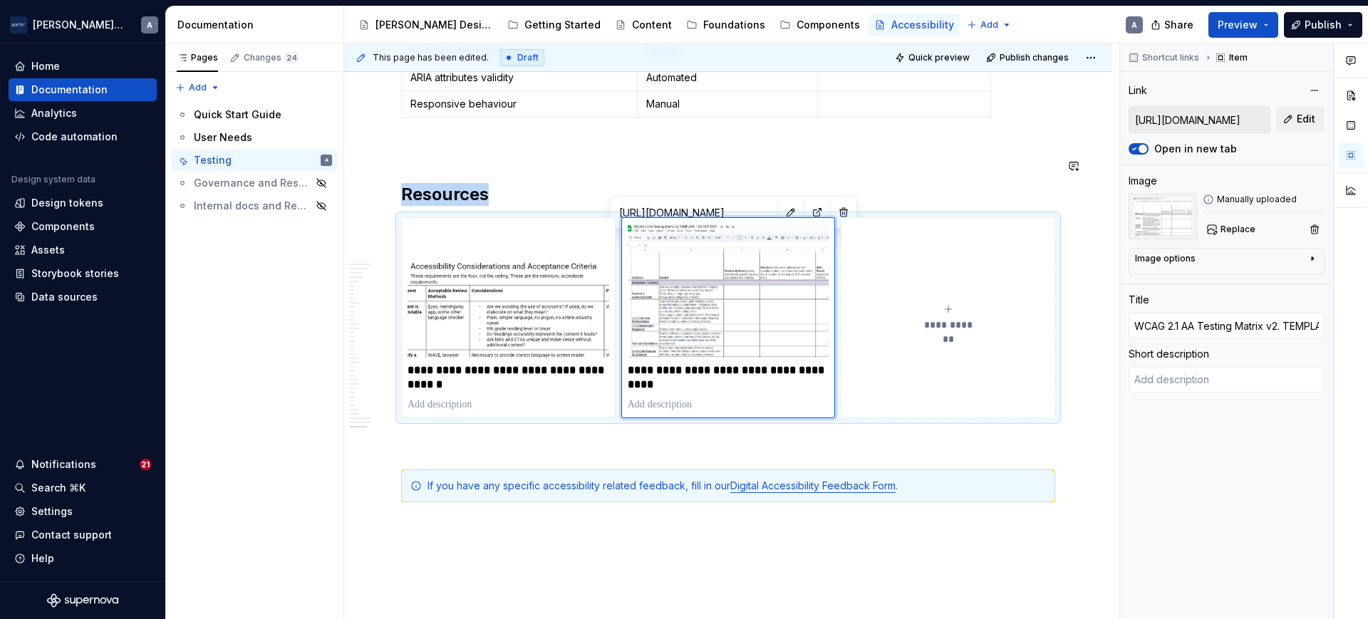
click at [701, 303] on img at bounding box center [729, 291] width 202 height 134
click at [1237, 222] on button "Replace" at bounding box center [1231, 229] width 59 height 20
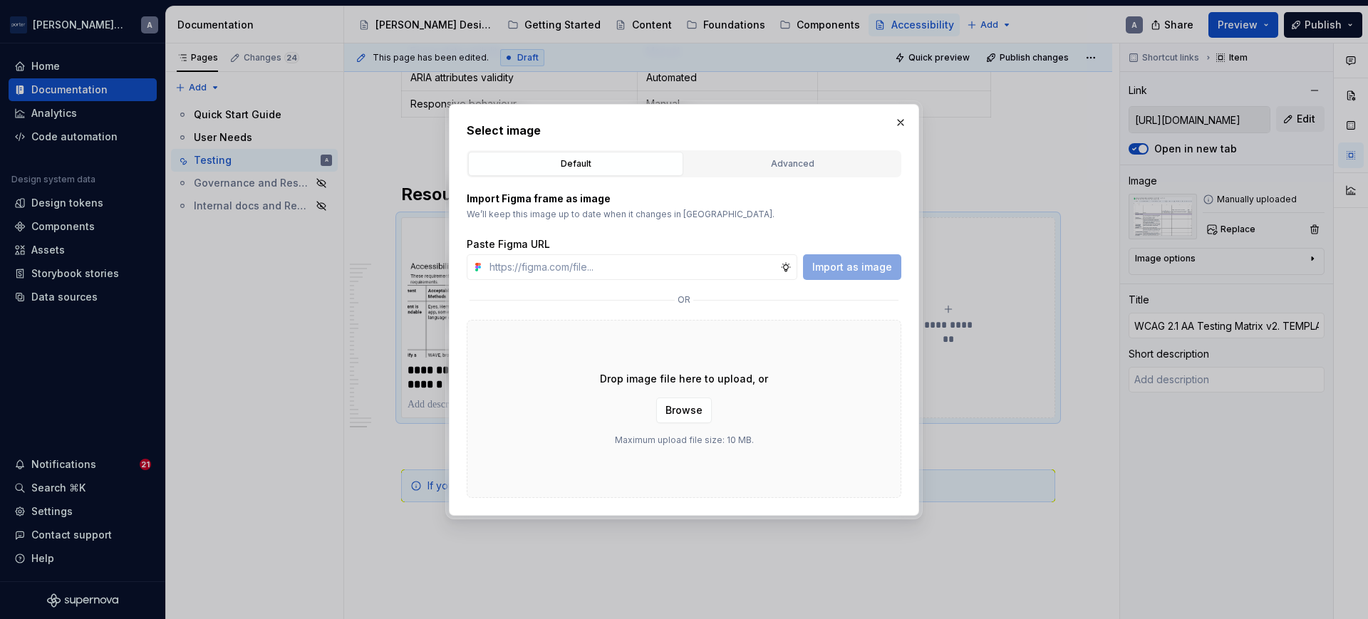
click at [884, 389] on div "Drop image file here to upload, or Browse Maximum upload file size: 10 MB." at bounding box center [684, 409] width 434 height 178
click at [697, 409] on span "Browse" at bounding box center [683, 410] width 37 height 14
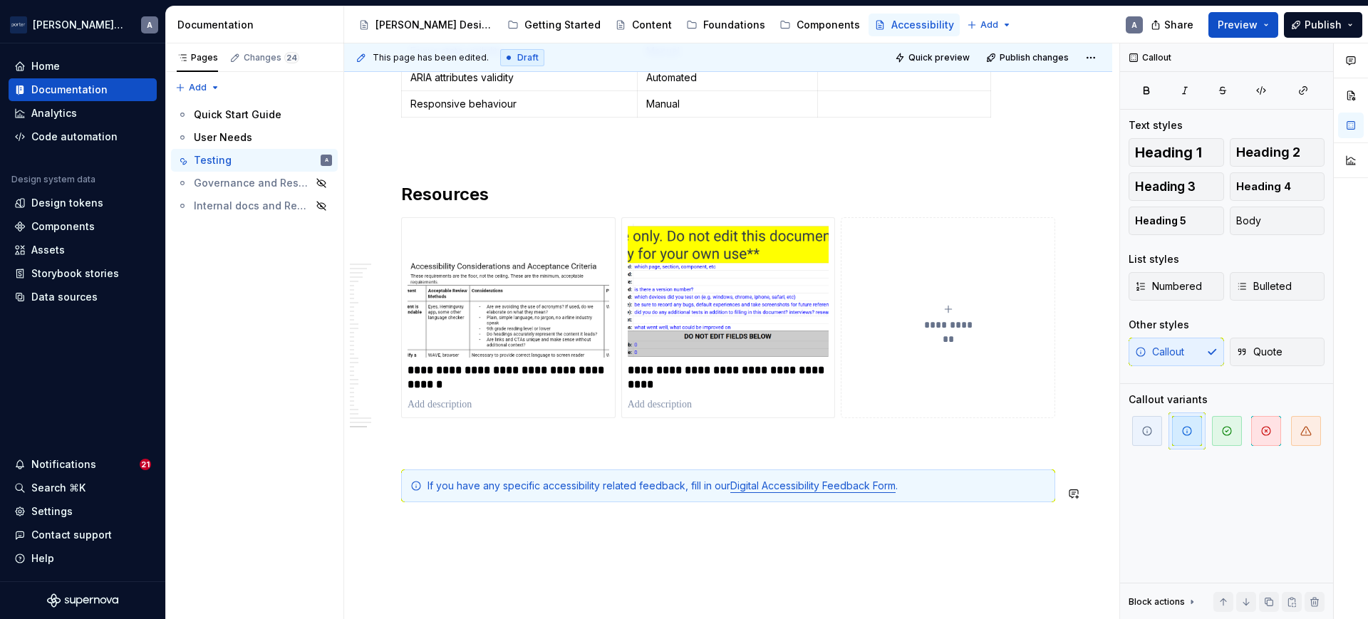
click at [954, 320] on div "**********" at bounding box center [948, 317] width 202 height 28
type textarea "*"
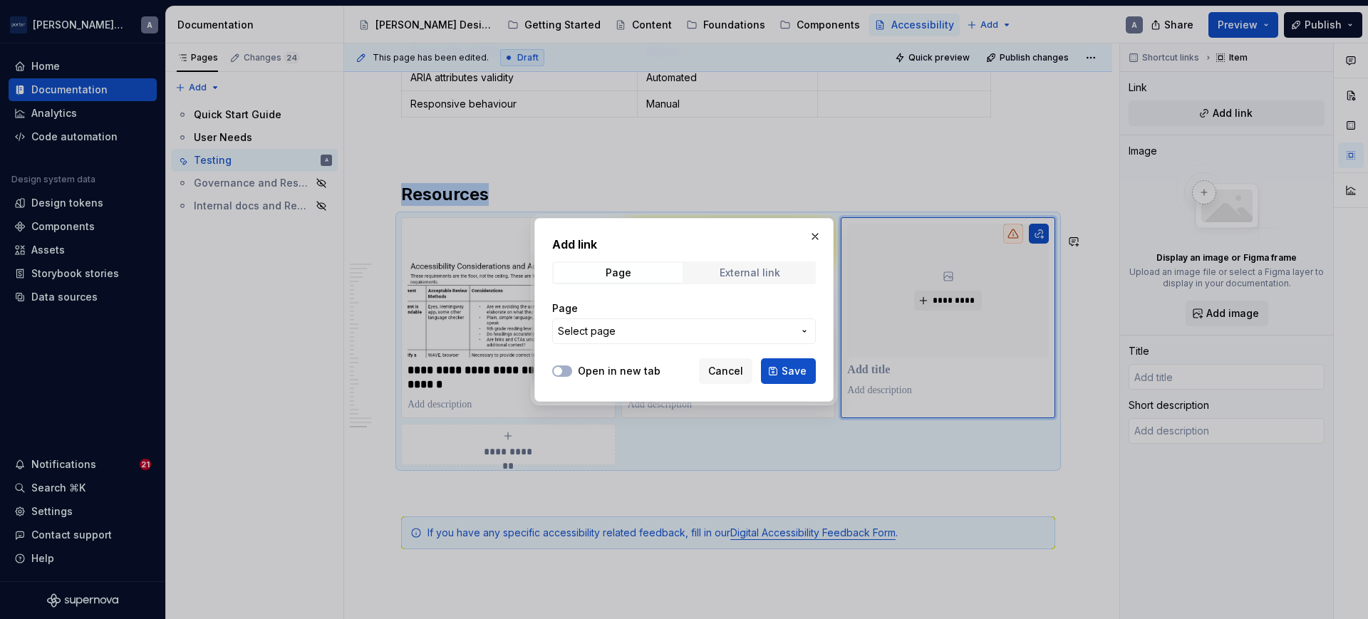
click at [791, 265] on span "External link" at bounding box center [749, 273] width 129 height 20
click at [682, 336] on input "URL" at bounding box center [684, 331] width 264 height 26
paste input "[URL][DOMAIN_NAME]"
type input "[URL][DOMAIN_NAME]"
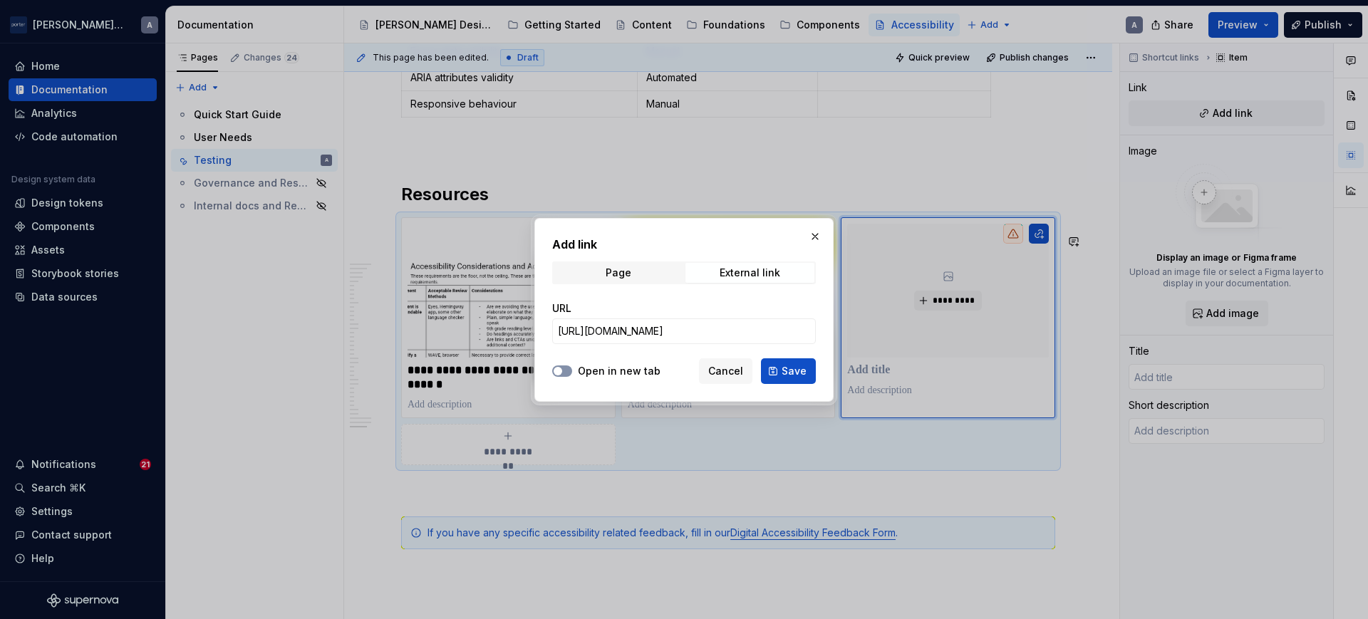
click at [565, 368] on button "Open in new tab" at bounding box center [562, 370] width 20 height 11
click at [773, 366] on button "Save" at bounding box center [788, 371] width 55 height 26
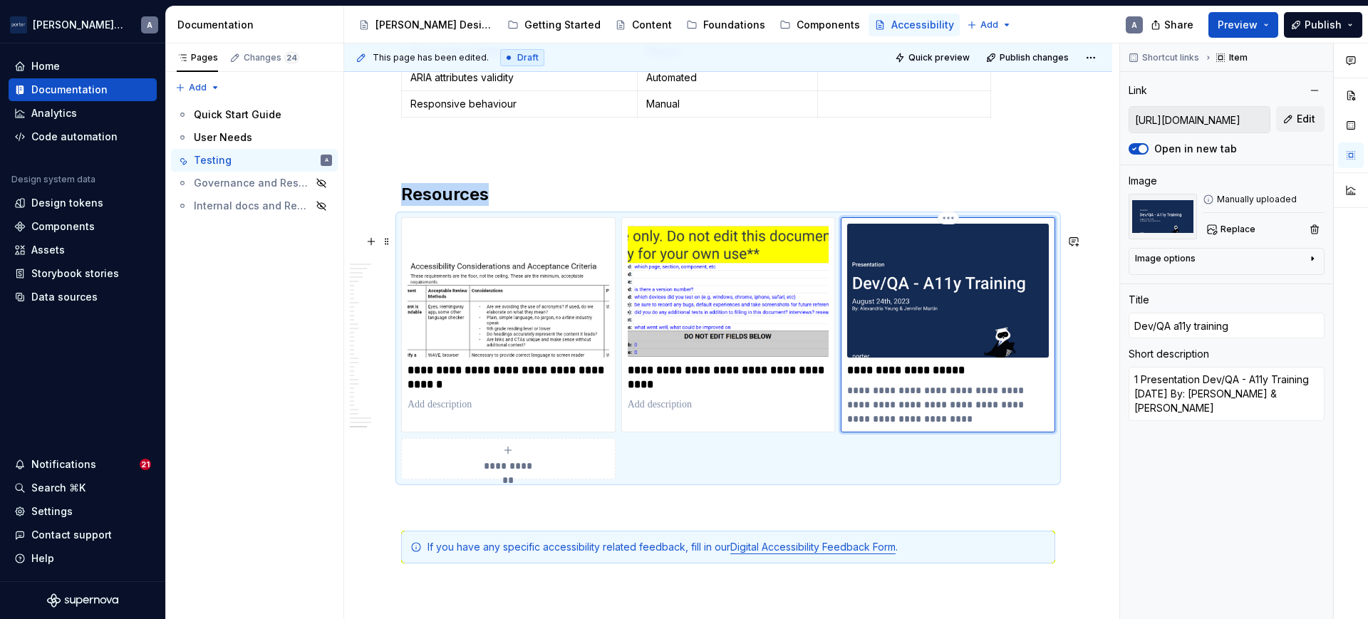
click at [955, 426] on p "**********" at bounding box center [947, 404] width 201 height 43
drag, startPoint x: 917, startPoint y: 404, endPoint x: 850, endPoint y: 407, distance: 67.8
click at [850, 407] on p "**********" at bounding box center [947, 404] width 201 height 43
type textarea "*"
type textarea "1Dev/QA - A11y Training [DATE] By: [PERSON_NAME] & [PERSON_NAME]"
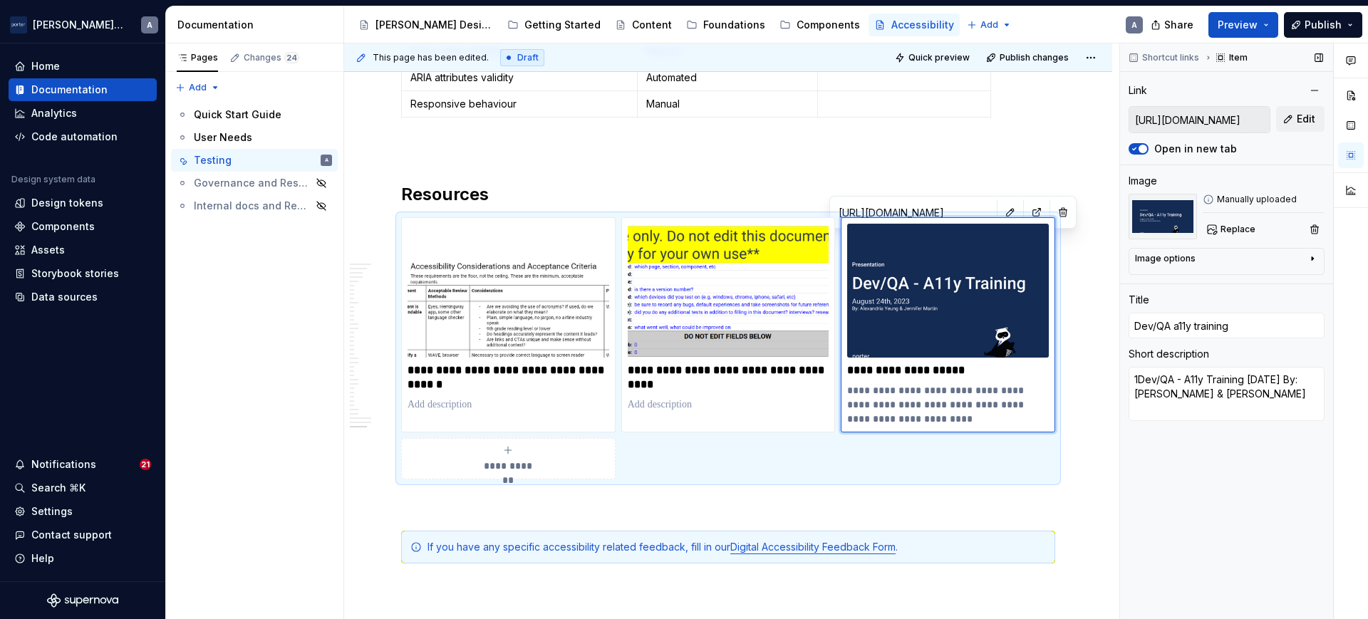
type textarea "*"
type textarea "Dev/QA - A11y Training [DATE] By: [PERSON_NAME] & [PERSON_NAME]"
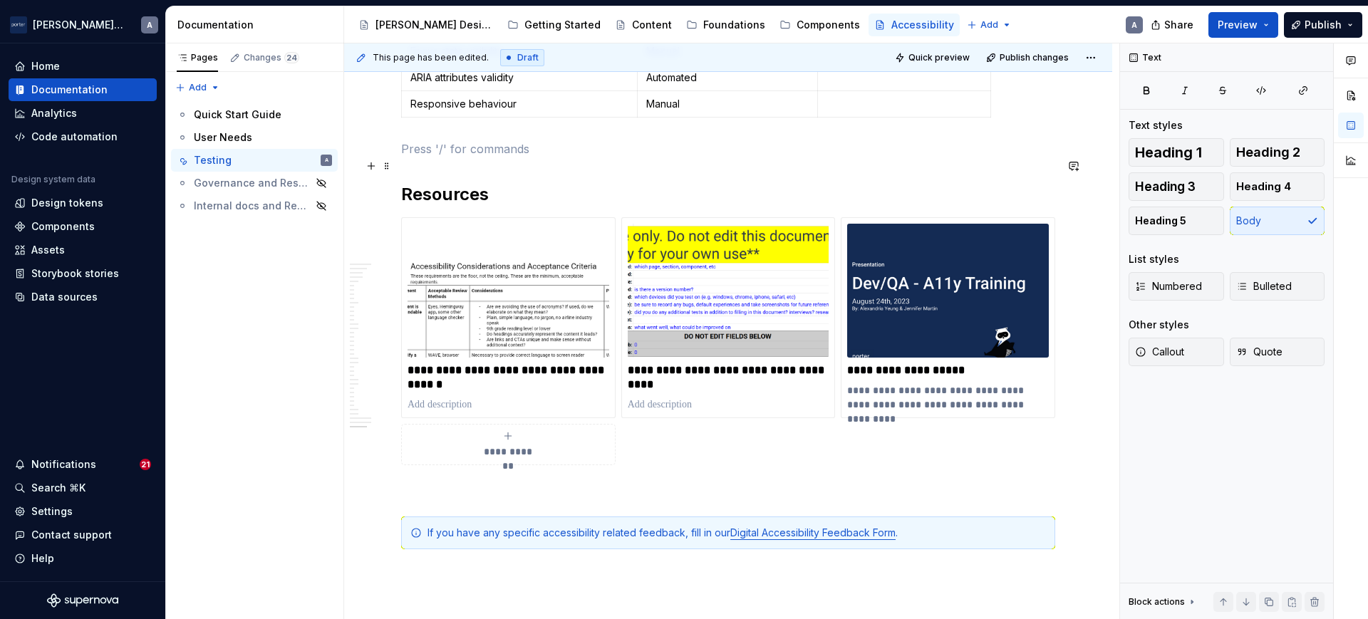
click at [811, 157] on p at bounding box center [728, 148] width 654 height 17
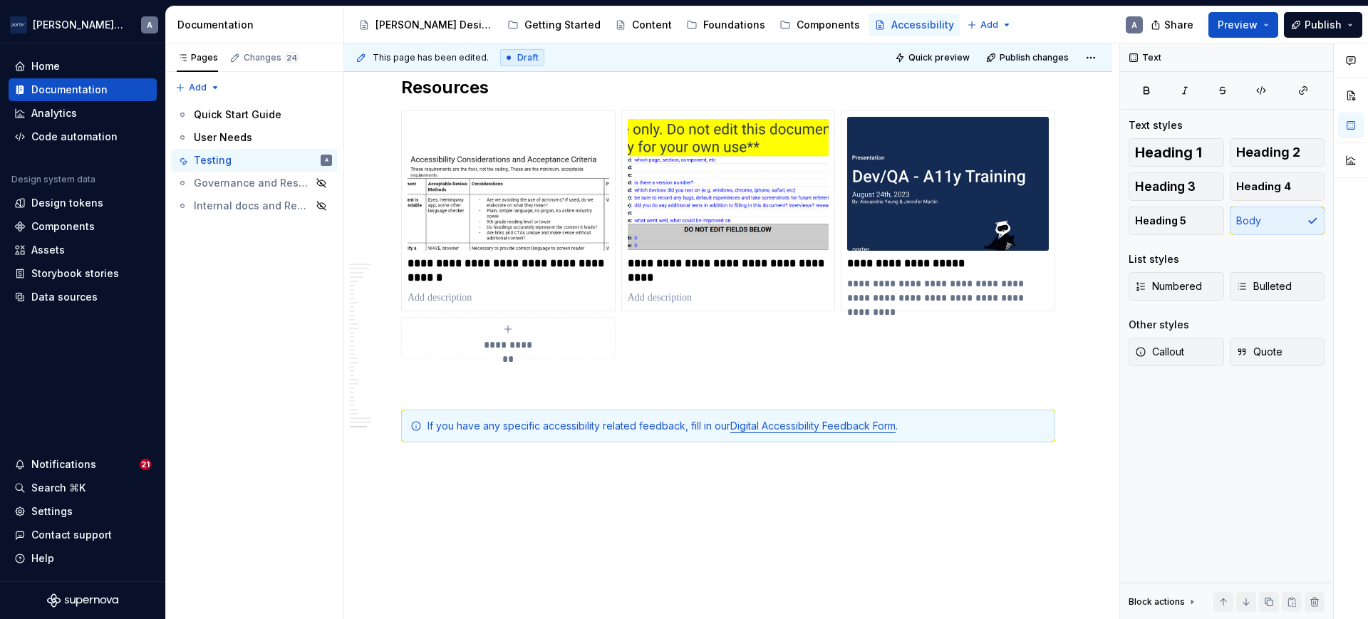
scroll to position [2209, 0]
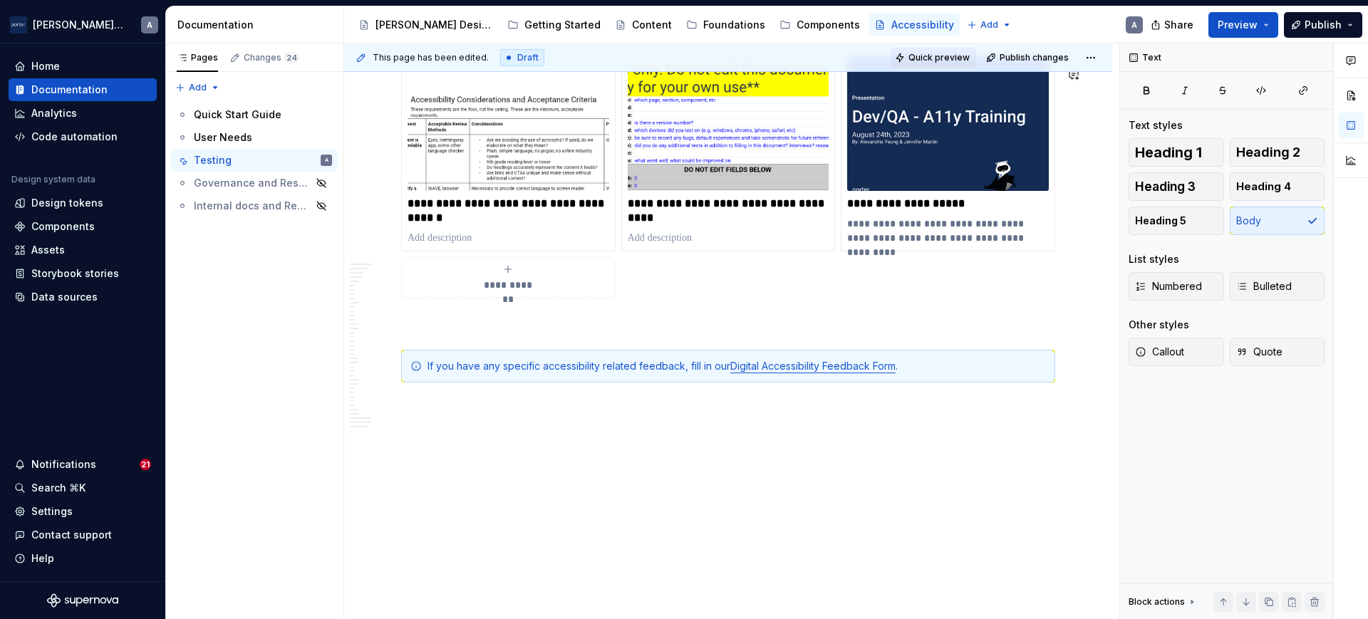
click at [962, 61] on span "Quick preview" at bounding box center [938, 57] width 61 height 11
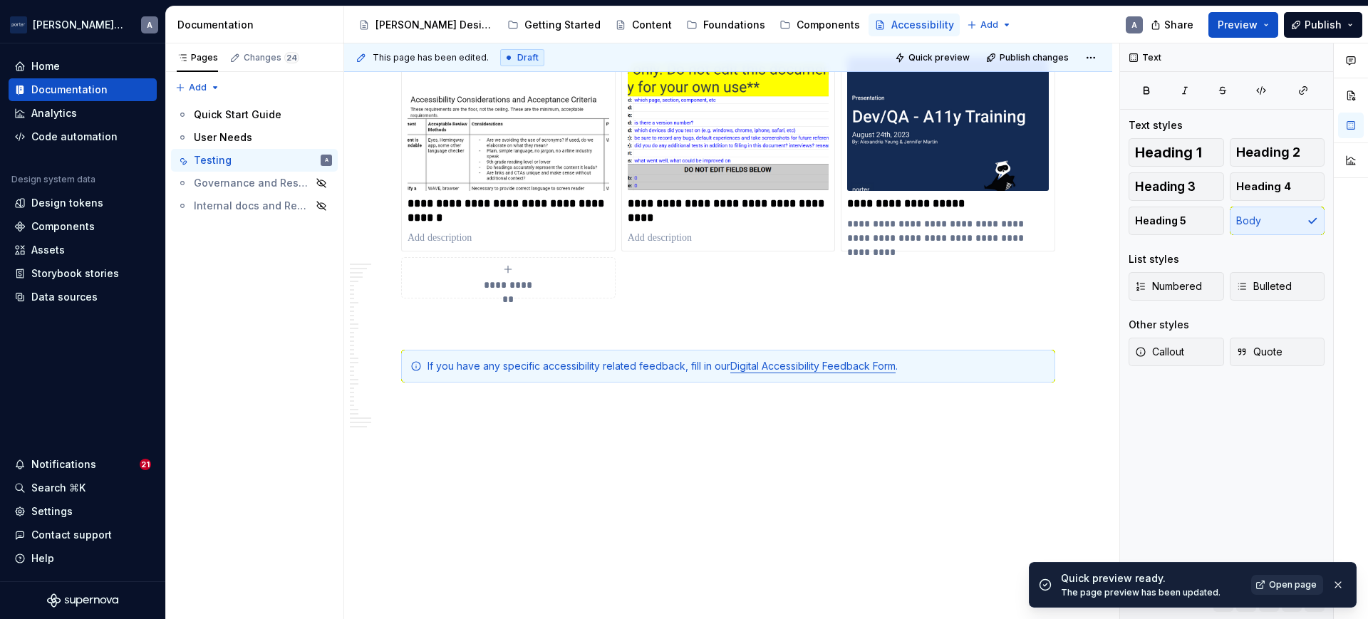
click at [1304, 580] on span "Open page" at bounding box center [1293, 584] width 48 height 11
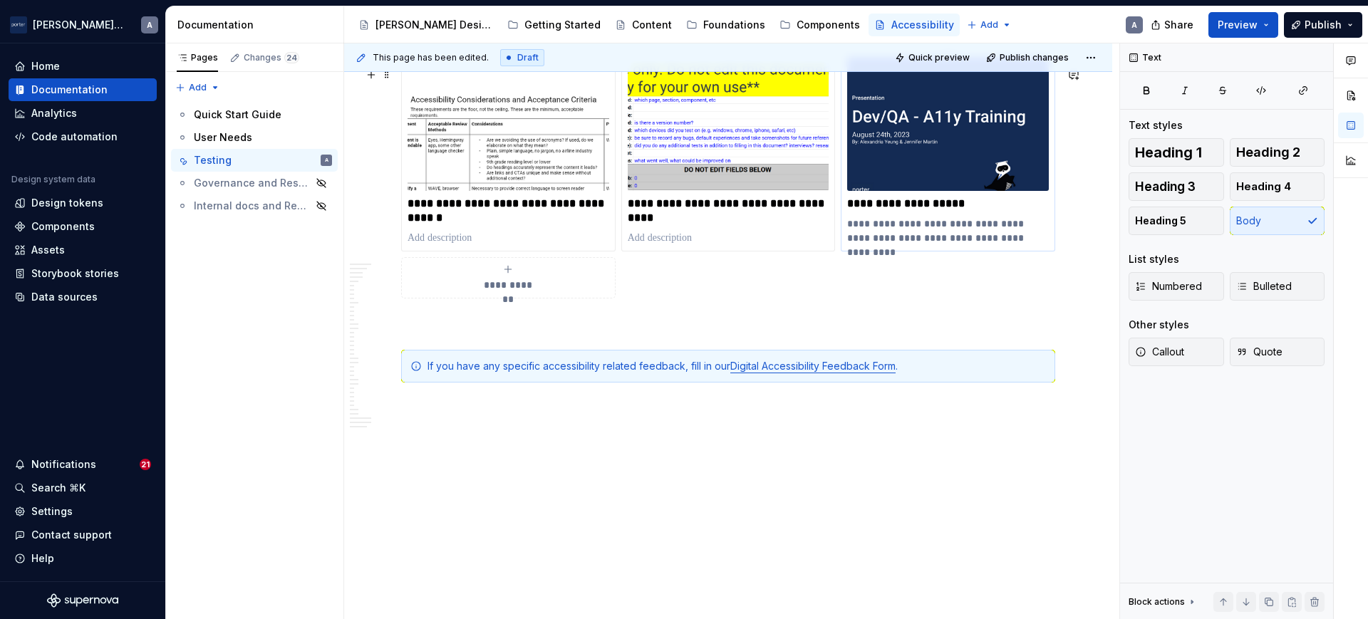
click at [1013, 234] on p "**********" at bounding box center [947, 231] width 201 height 28
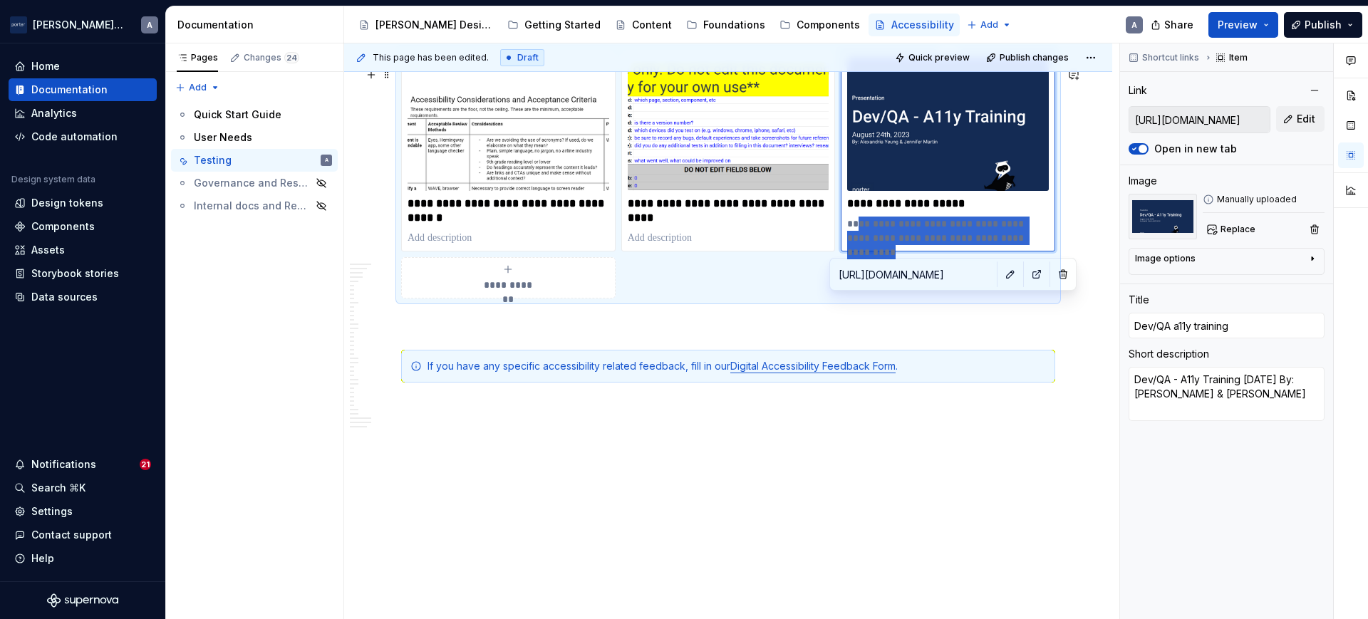
drag, startPoint x: 1034, startPoint y: 234, endPoint x: 858, endPoint y: 217, distance: 176.7
click at [858, 217] on p "**********" at bounding box center [947, 231] width 201 height 28
type textarea "*"
type textarea "De"
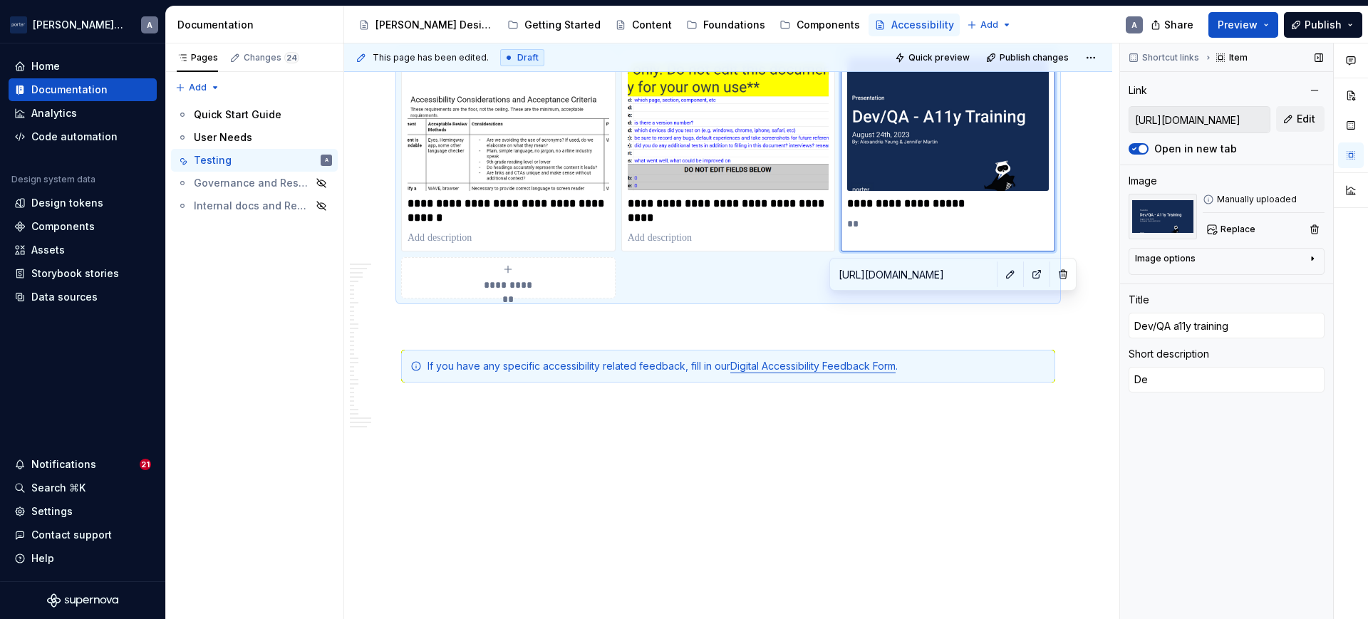
type textarea "*"
type textarea "D"
type textarea "*"
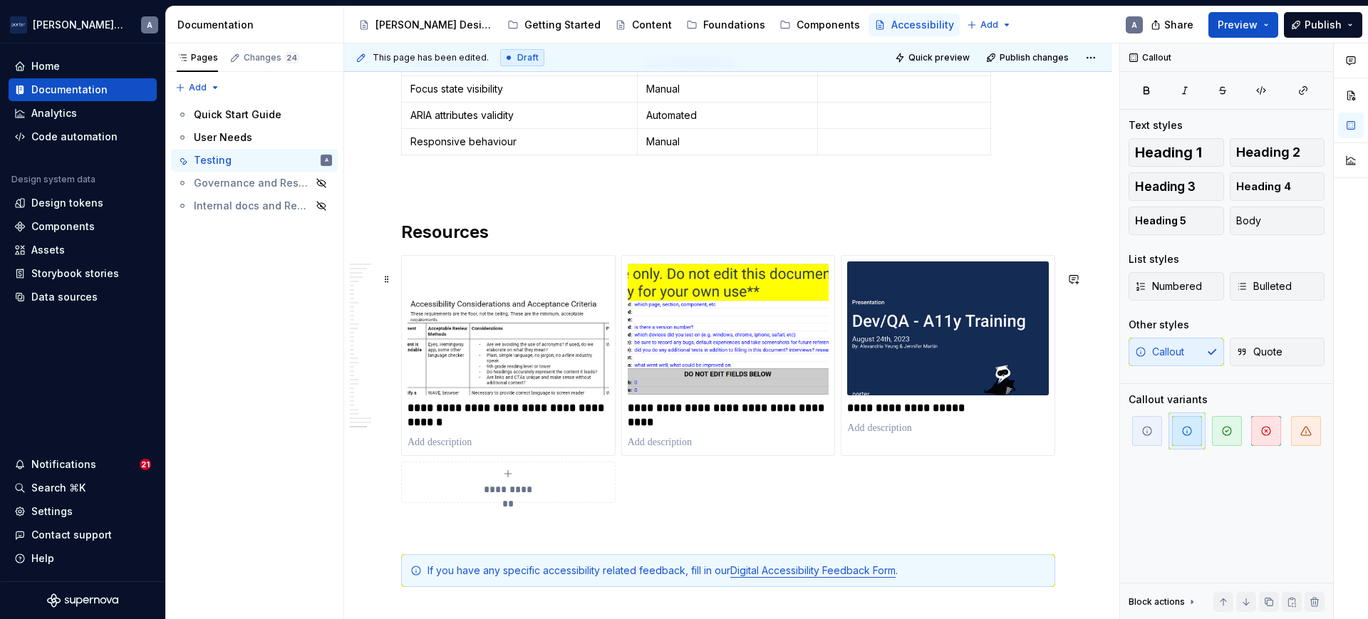
scroll to position [1912, 0]
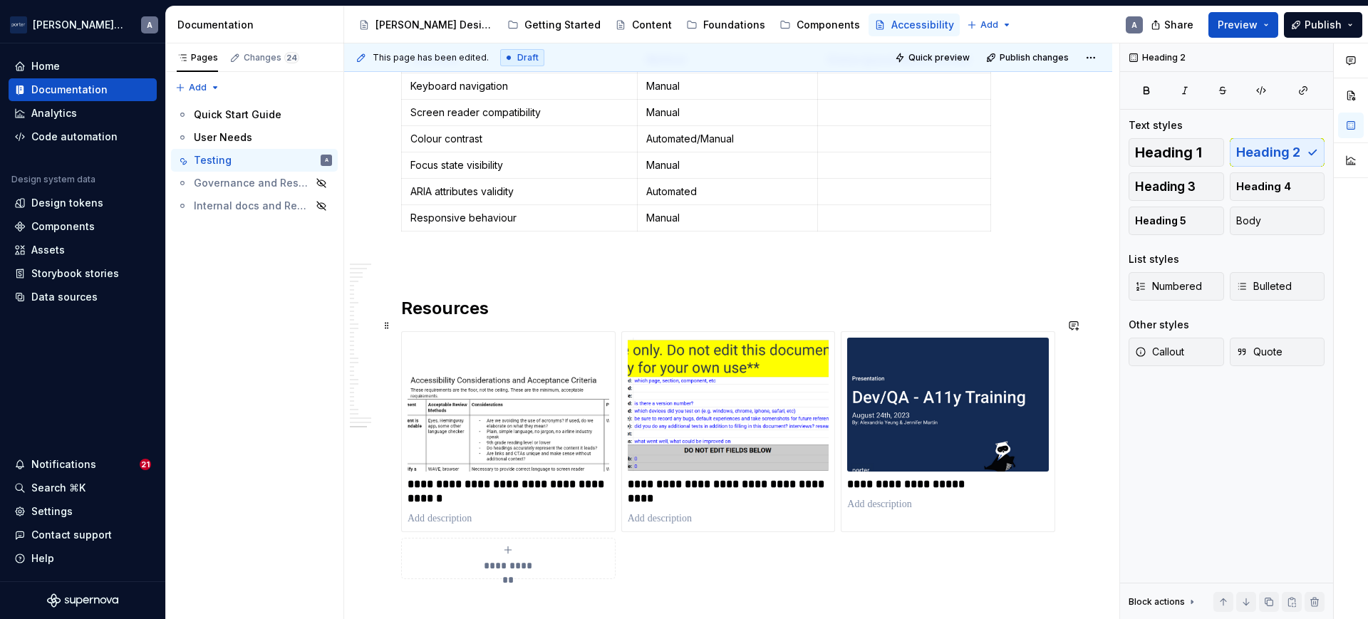
click at [491, 320] on h2 "Resources" at bounding box center [728, 308] width 654 height 23
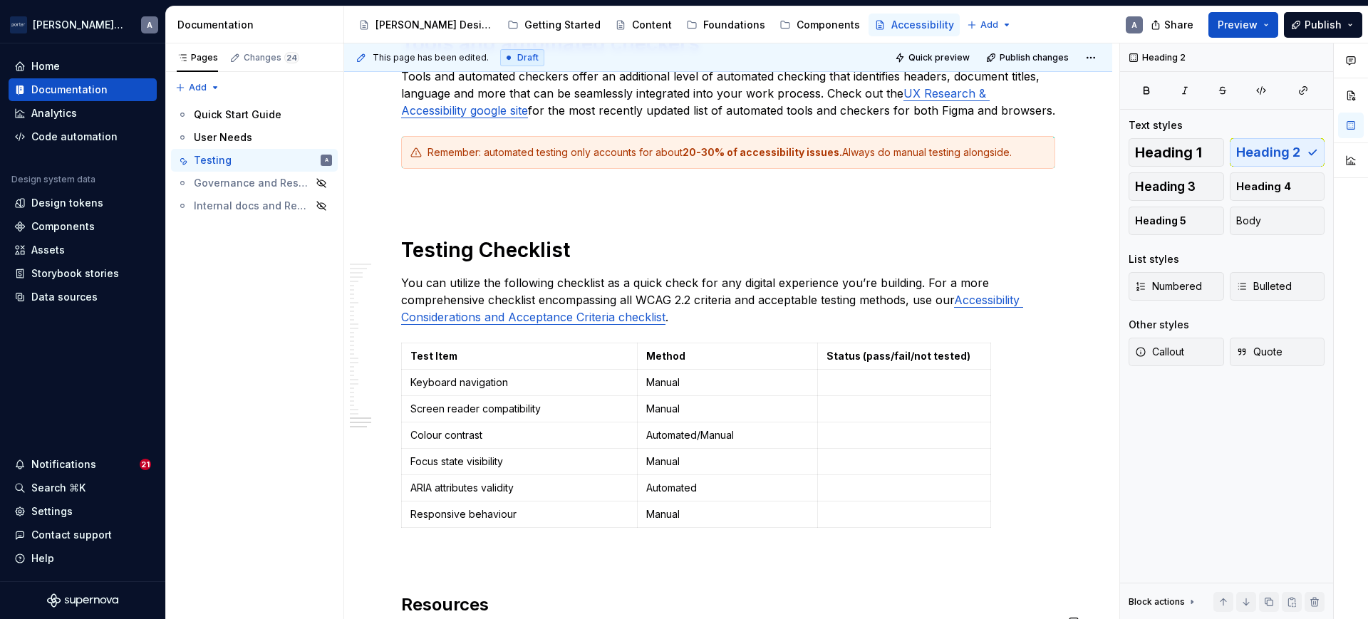
scroll to position [1319, 0]
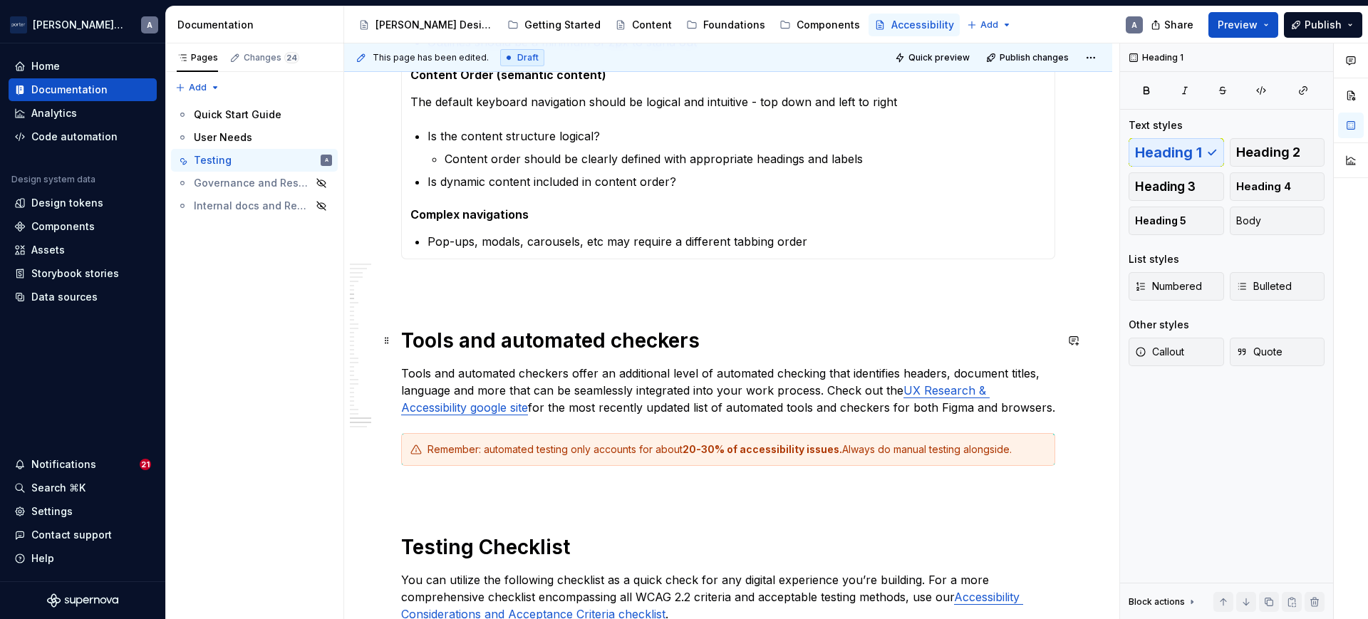
click at [531, 331] on h1 "Tools and automated checkers" at bounding box center [728, 341] width 654 height 26
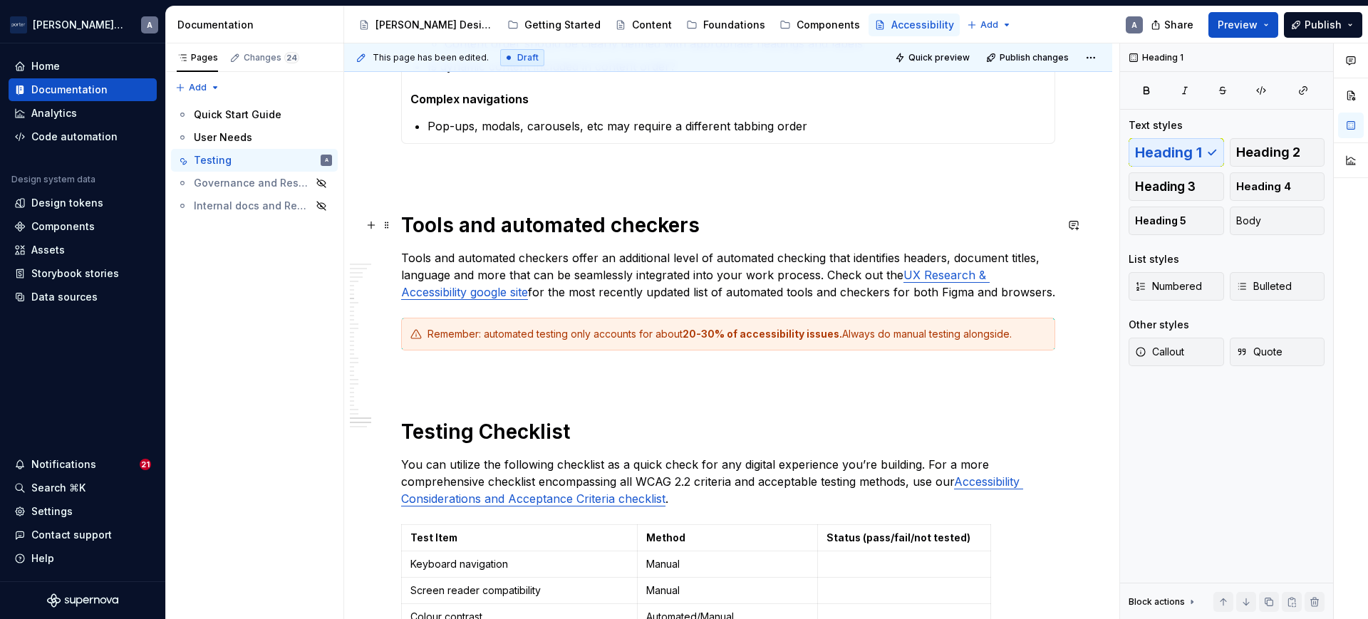
scroll to position [1467, 0]
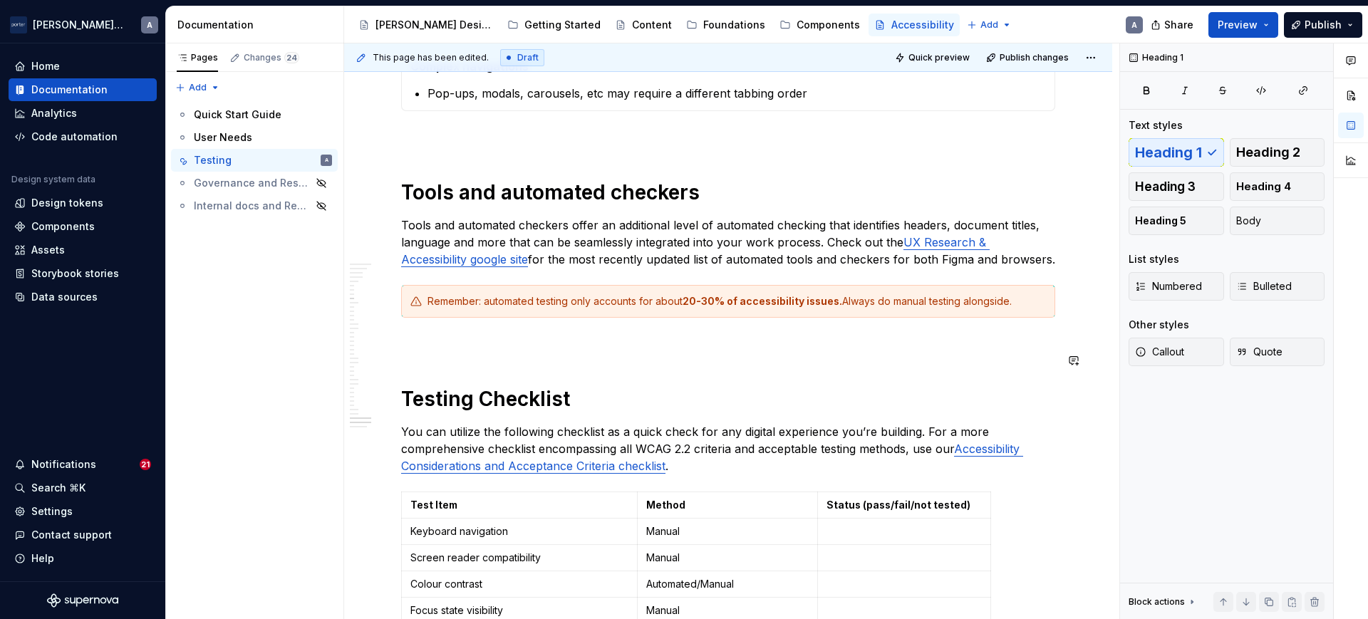
click at [509, 412] on h1 "Testing Checklist" at bounding box center [728, 399] width 654 height 26
click at [531, 410] on h1 "Testing Checklist" at bounding box center [728, 399] width 654 height 26
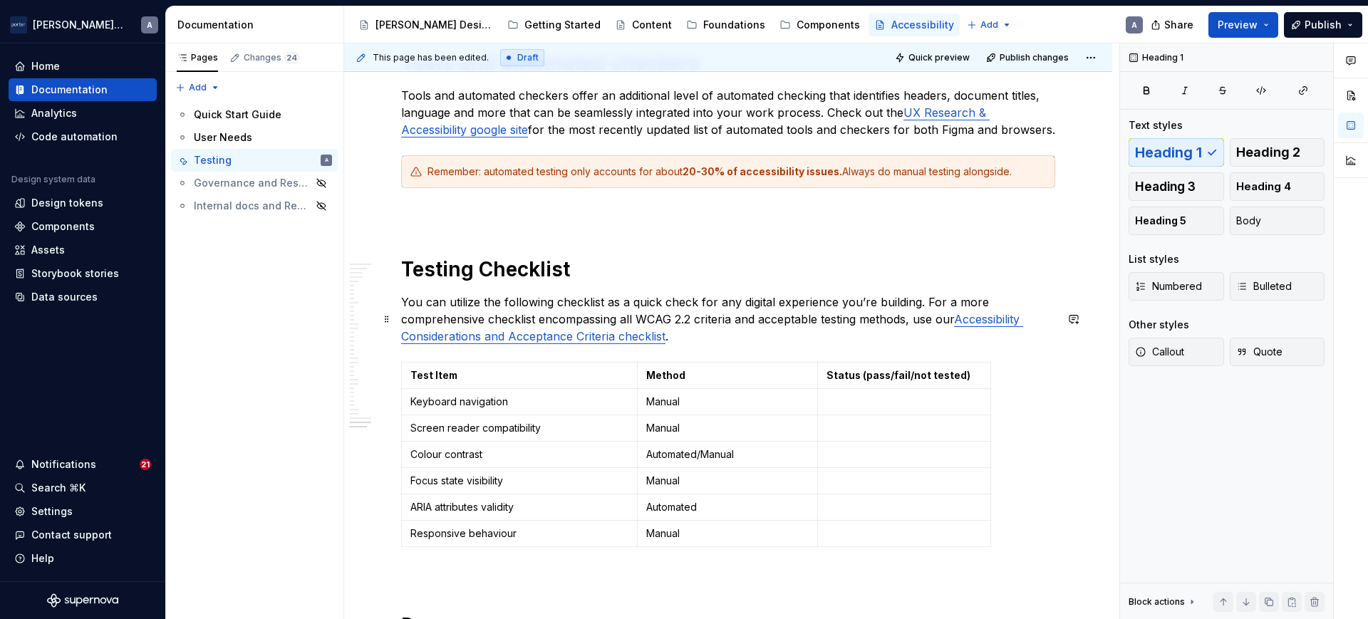
scroll to position [1764, 0]
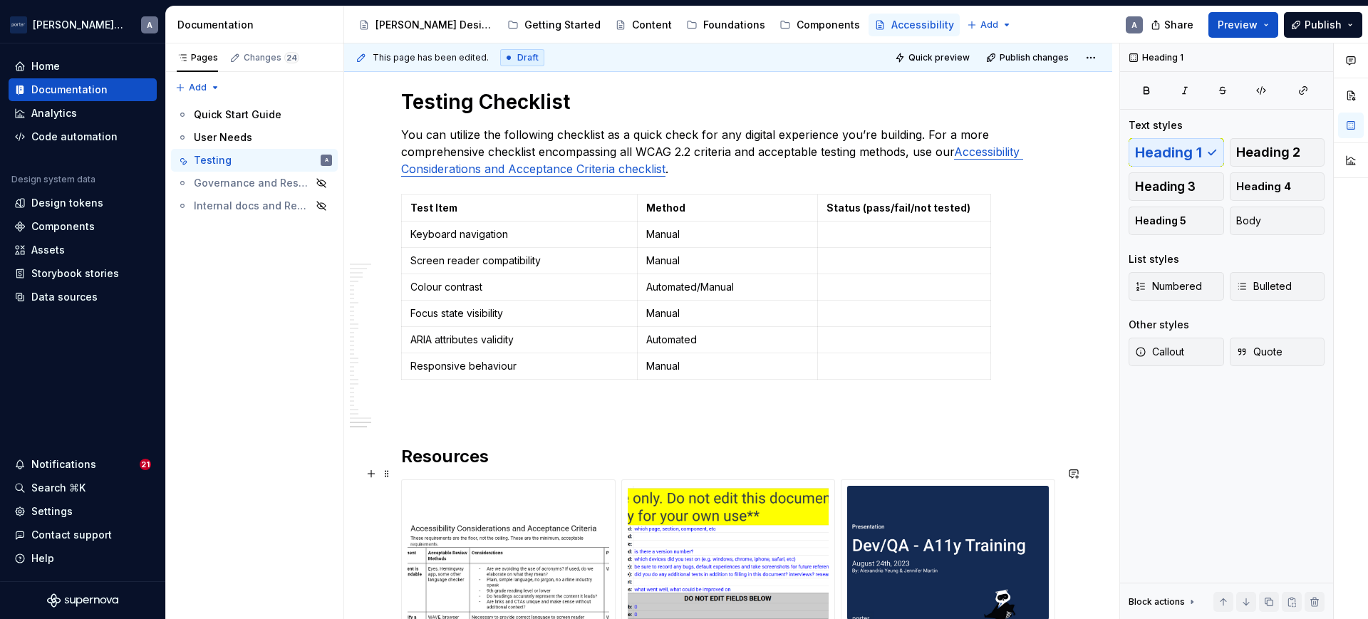
click at [456, 464] on h2 "Resources" at bounding box center [728, 456] width 654 height 23
click at [1198, 156] on span "Heading 1" at bounding box center [1168, 152] width 67 height 14
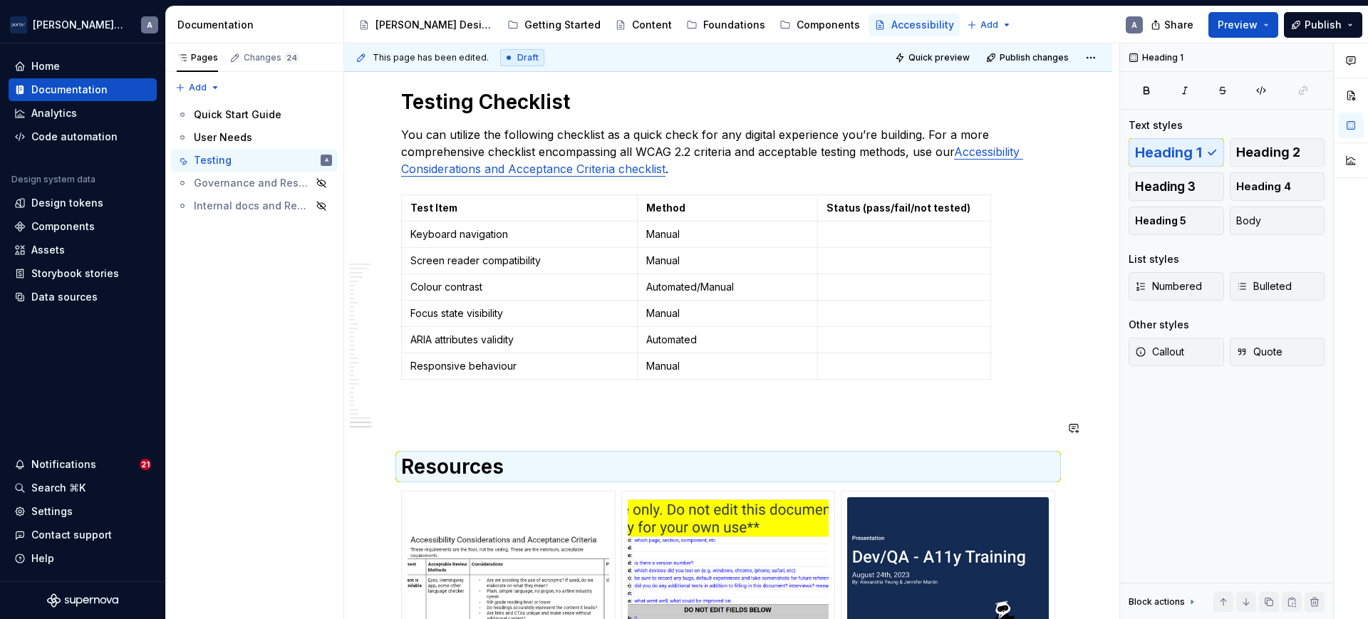
click at [580, 420] on p at bounding box center [728, 410] width 654 height 17
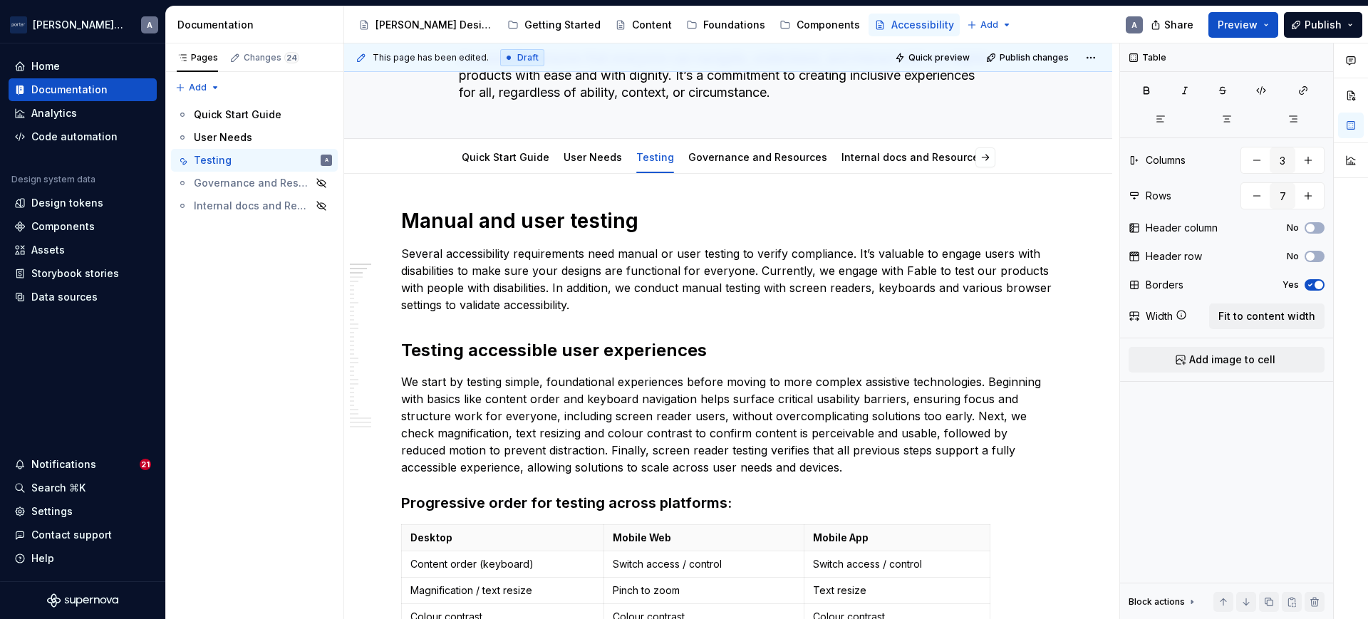
scroll to position [0, 0]
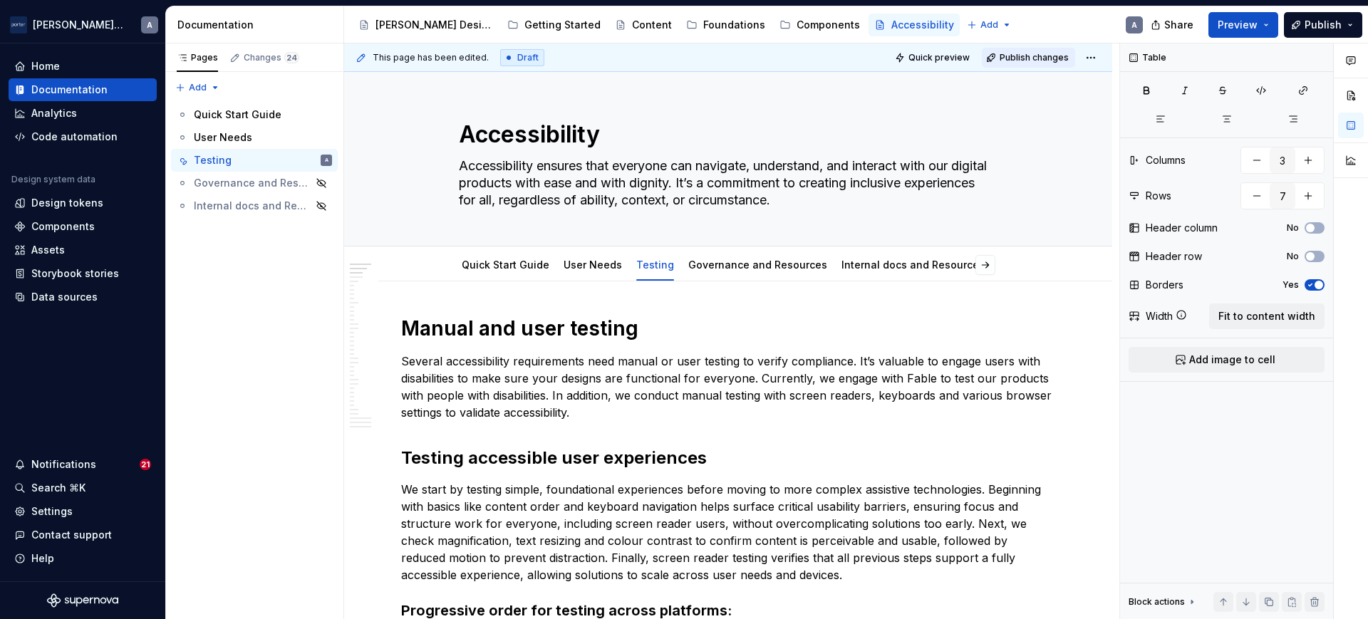
click at [1006, 56] on span "Publish changes" at bounding box center [1033, 57] width 69 height 11
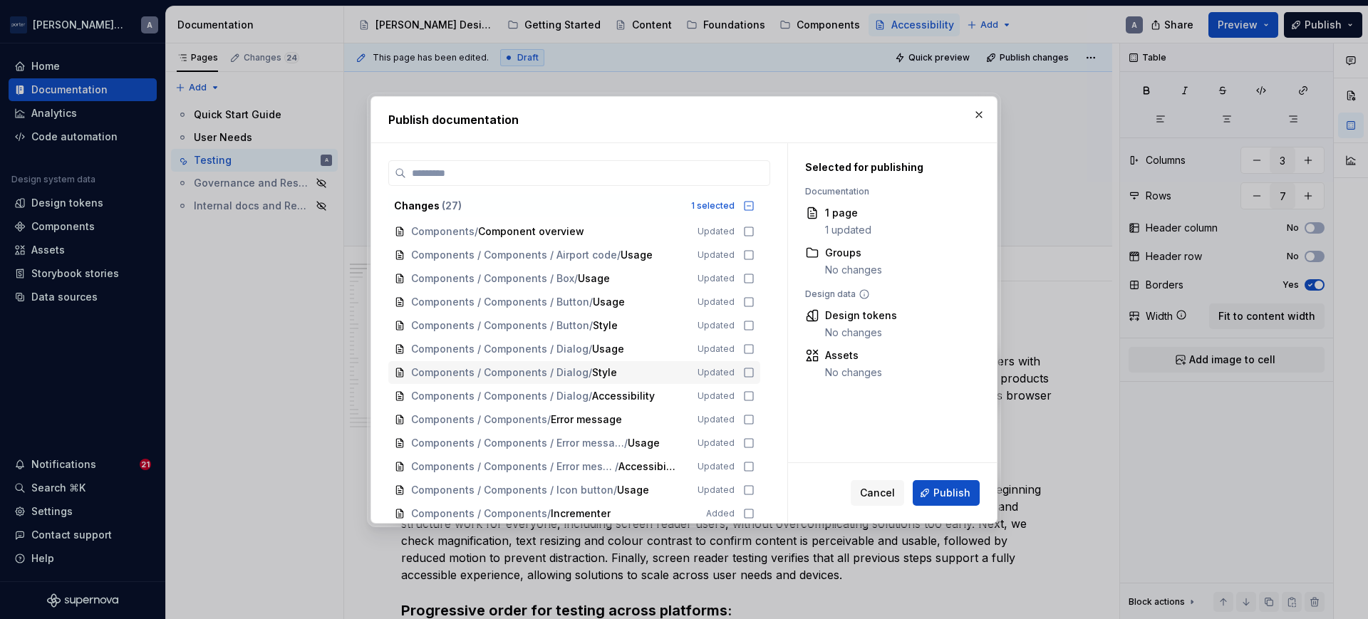
scroll to position [332, 0]
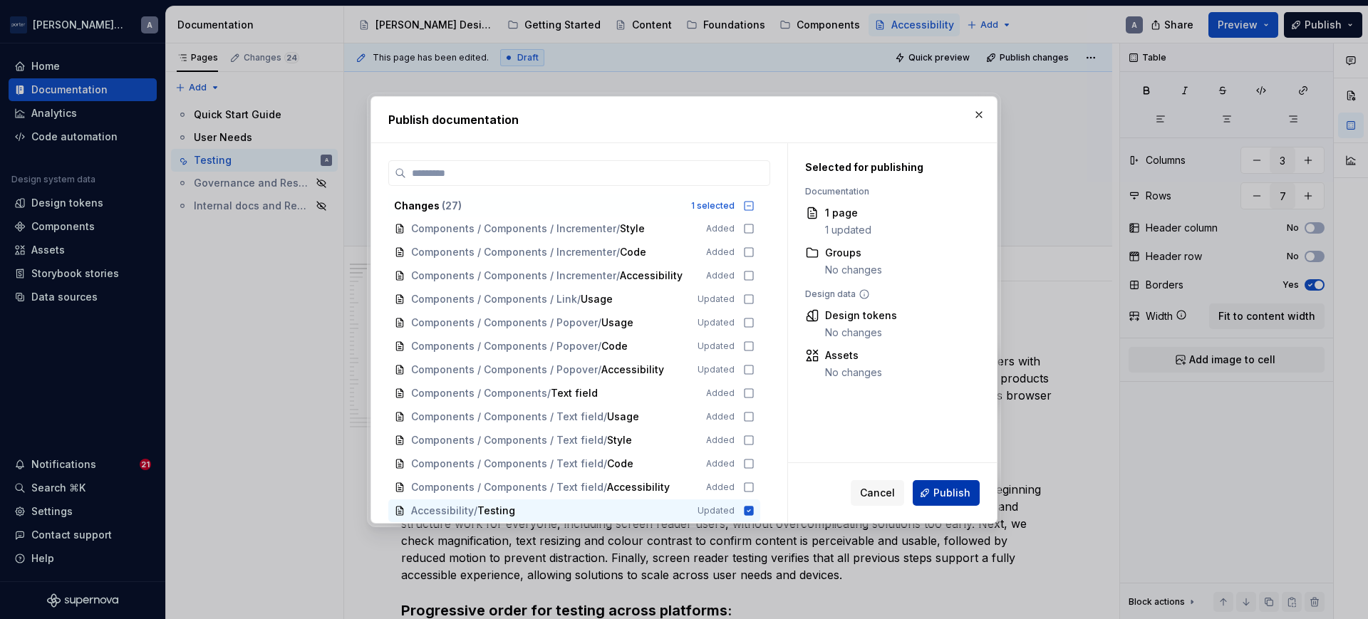
click at [954, 480] on button "Publish" at bounding box center [945, 493] width 67 height 26
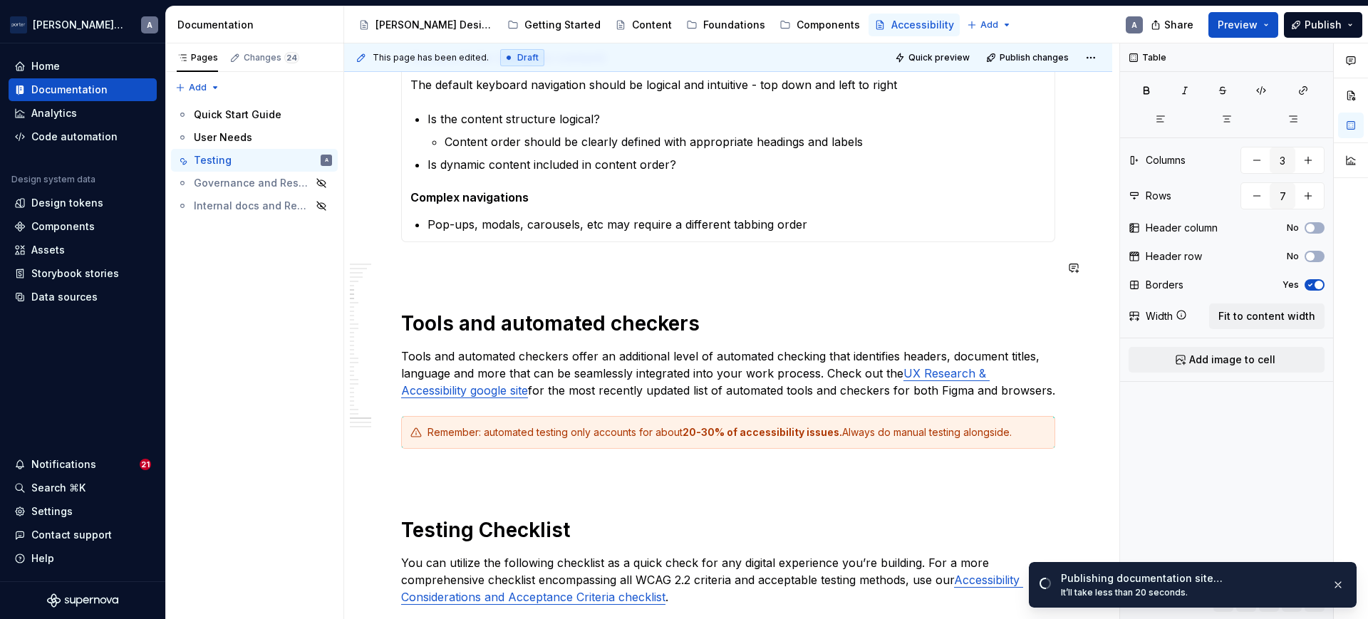
scroll to position [1781, 0]
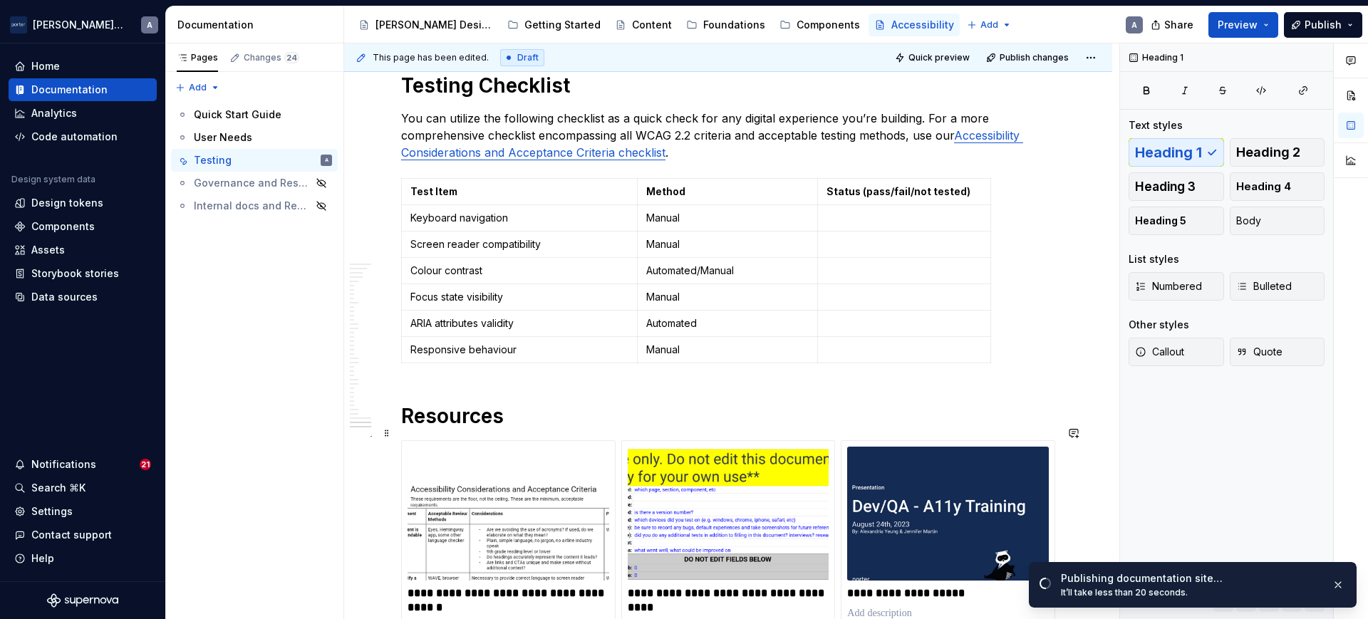
drag, startPoint x: 877, startPoint y: 437, endPoint x: 743, endPoint y: 426, distance: 134.3
click at [743, 426] on h1 "Resources" at bounding box center [728, 416] width 654 height 26
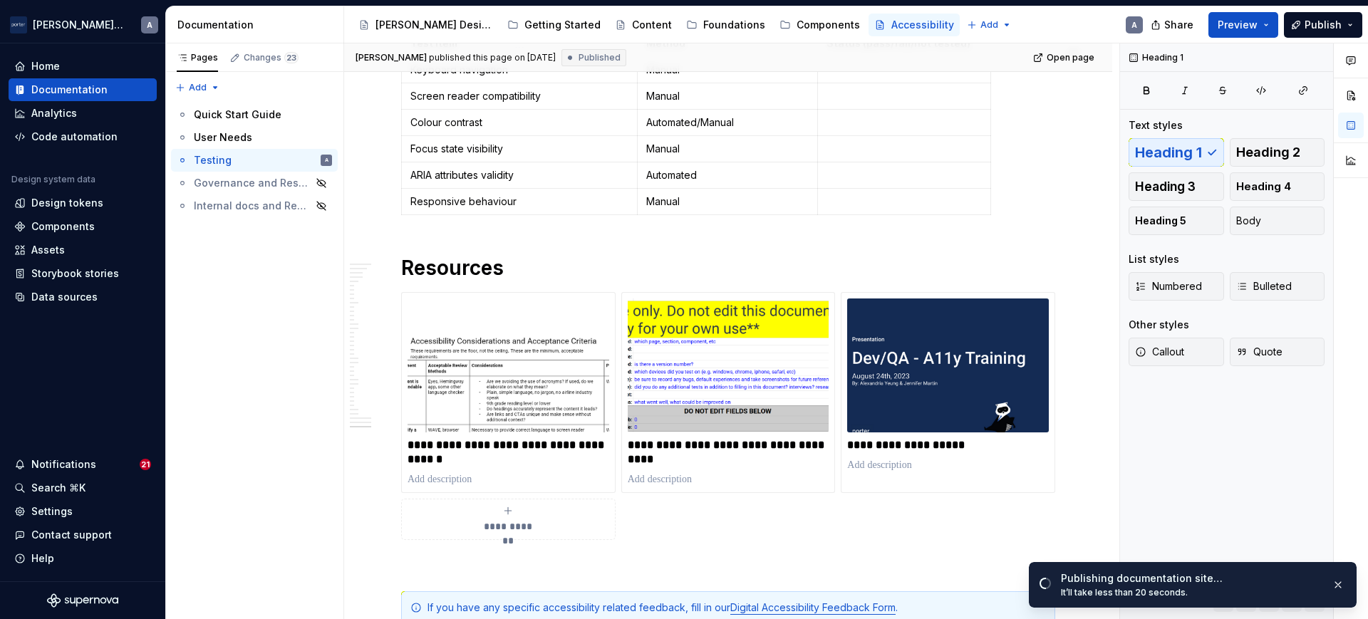
type textarea "*"
